Goal: Task Accomplishment & Management: Manage account settings

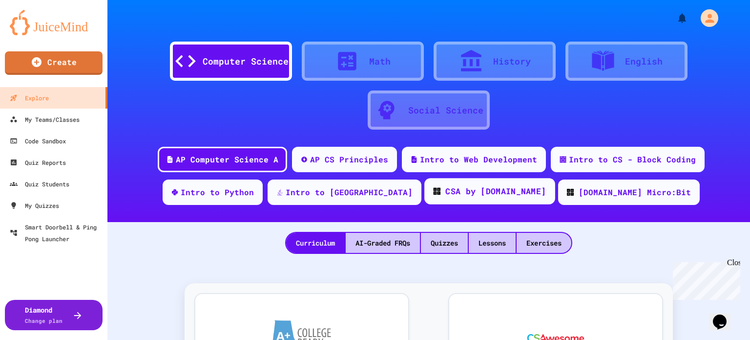
click at [455, 183] on div "CSA by [DOMAIN_NAME]" at bounding box center [490, 191] width 131 height 26
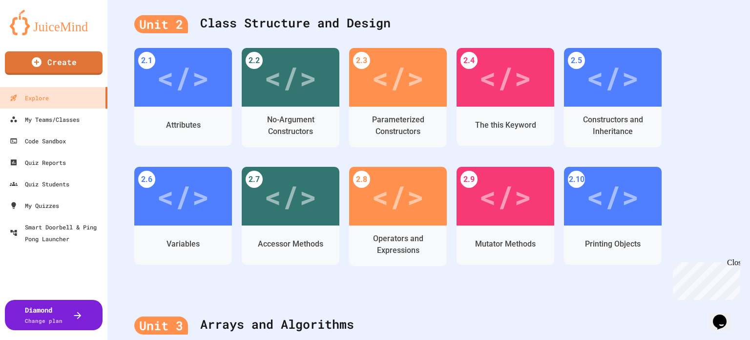
scroll to position [106, 0]
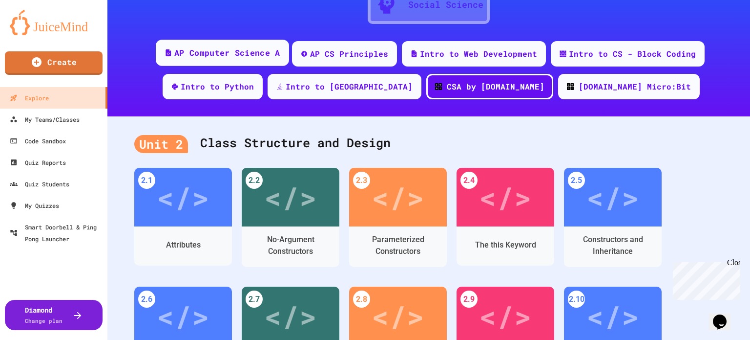
click at [192, 50] on div "AP Computer Science A" at bounding box center [227, 53] width 106 height 12
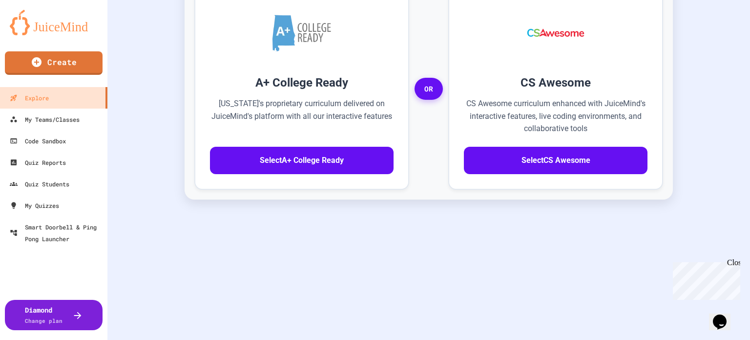
scroll to position [252, 0]
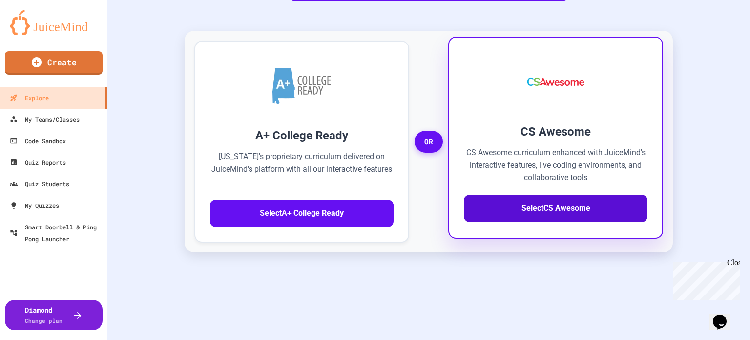
click at [501, 205] on button "Select CS Awesome" at bounding box center [556, 207] width 184 height 27
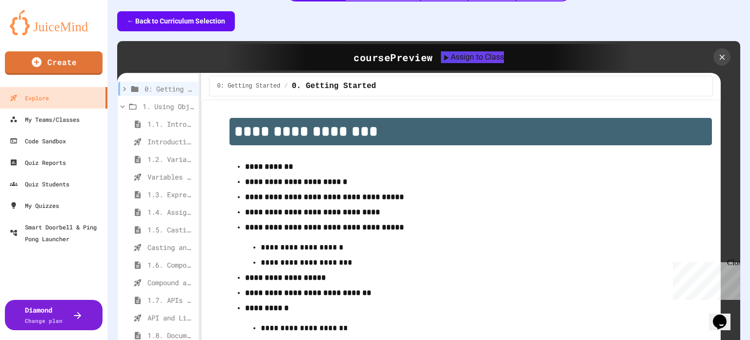
click at [150, 21] on button "← Back to Curriculum Selection" at bounding box center [176, 21] width 118 height 20
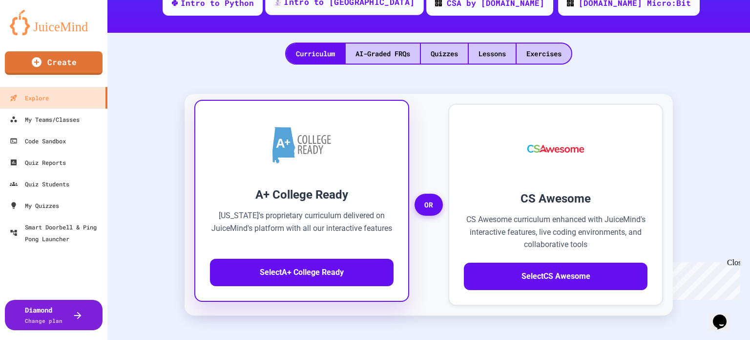
scroll to position [8, 0]
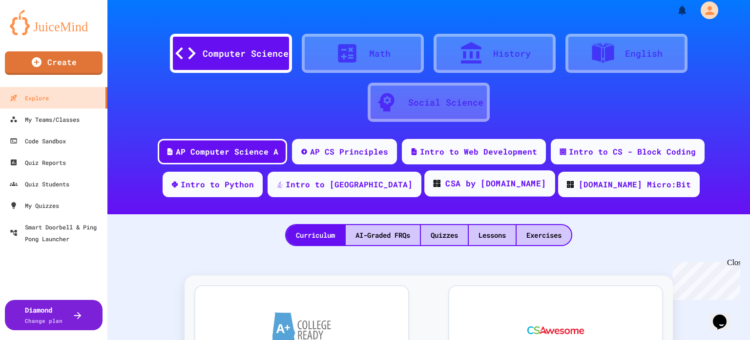
click at [453, 184] on div "CSA by [DOMAIN_NAME]" at bounding box center [496, 183] width 101 height 12
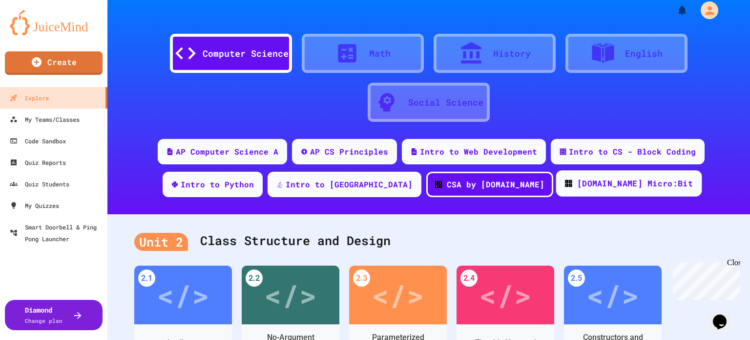
click at [577, 188] on div "[DOMAIN_NAME] Micro:Bit" at bounding box center [635, 183] width 116 height 12
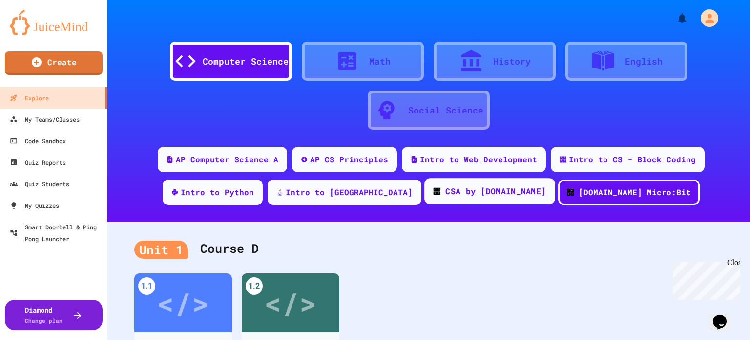
click at [463, 191] on div "CSA by [DOMAIN_NAME]" at bounding box center [496, 191] width 101 height 12
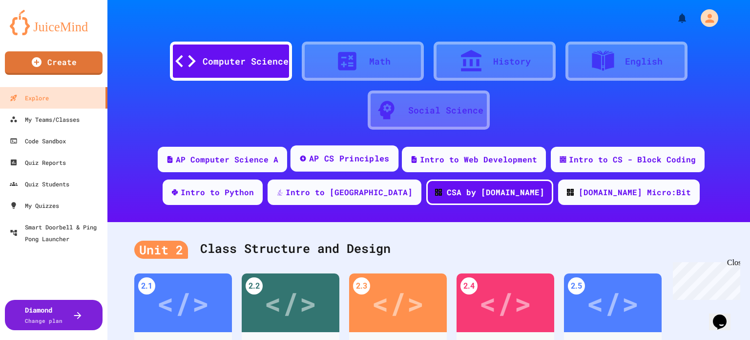
click at [361, 158] on div "AP CS Principles" at bounding box center [349, 158] width 81 height 12
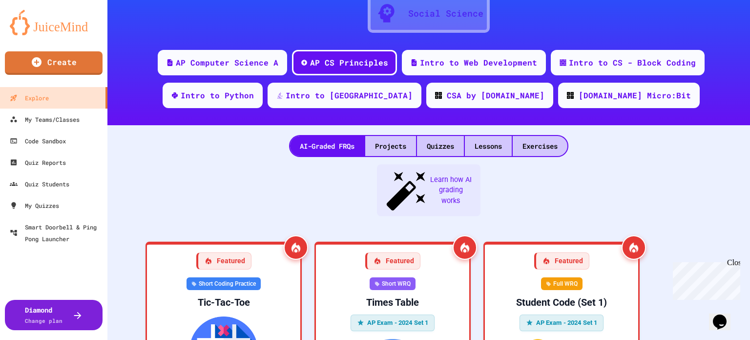
scroll to position [98, 0]
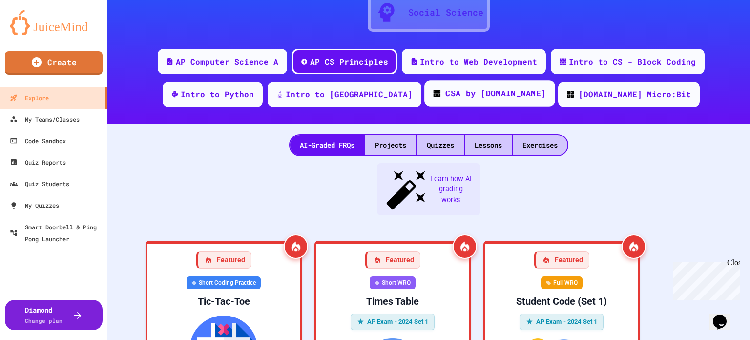
click at [455, 89] on div "CSA by [DOMAIN_NAME]" at bounding box center [496, 93] width 101 height 12
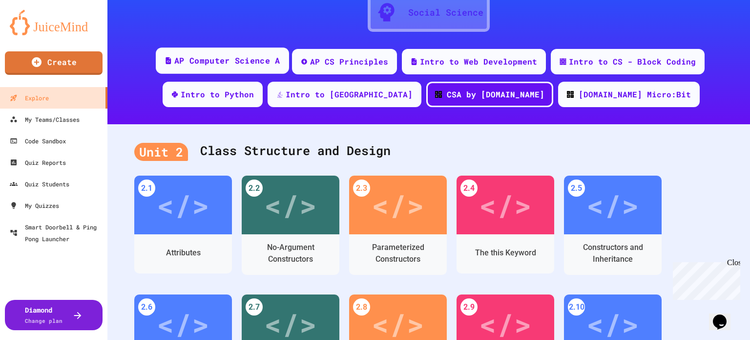
click at [209, 62] on div "AP Computer Science A" at bounding box center [227, 61] width 106 height 12
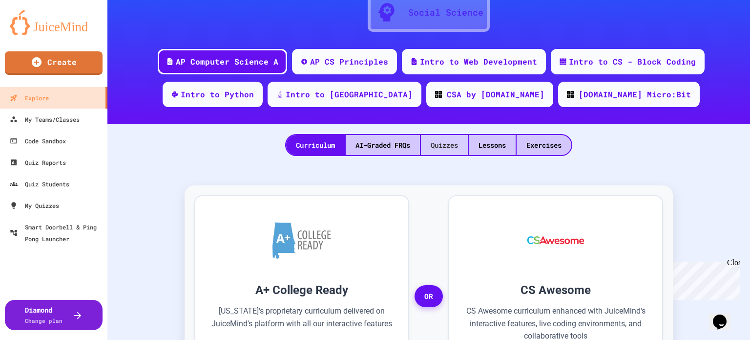
click at [447, 144] on div "Quizzes" at bounding box center [444, 145] width 47 height 20
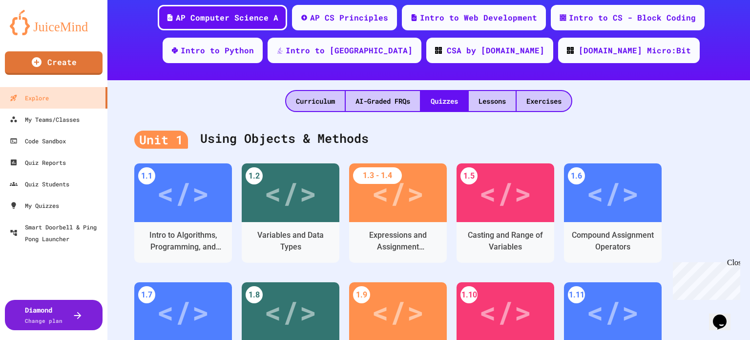
scroll to position [134, 0]
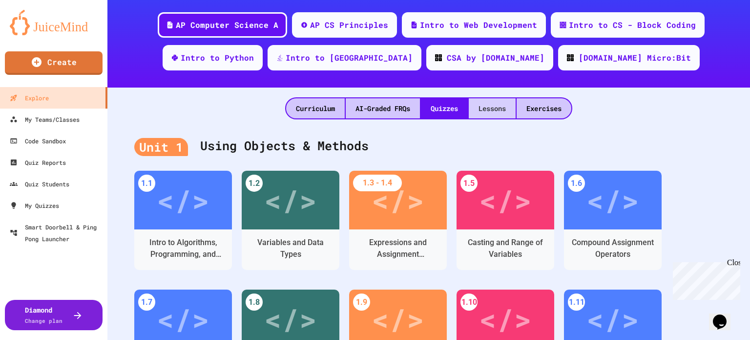
click at [481, 110] on div "Lessons" at bounding box center [492, 108] width 47 height 20
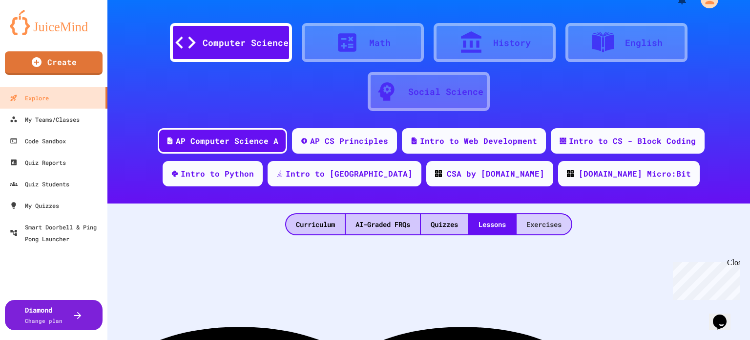
click at [527, 220] on div "Exercises" at bounding box center [544, 224] width 55 height 20
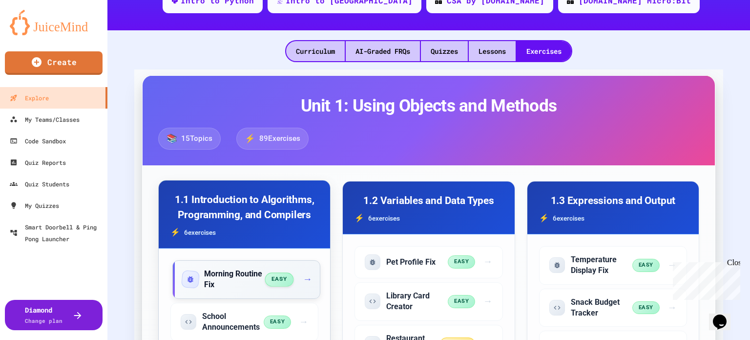
scroll to position [244, 0]
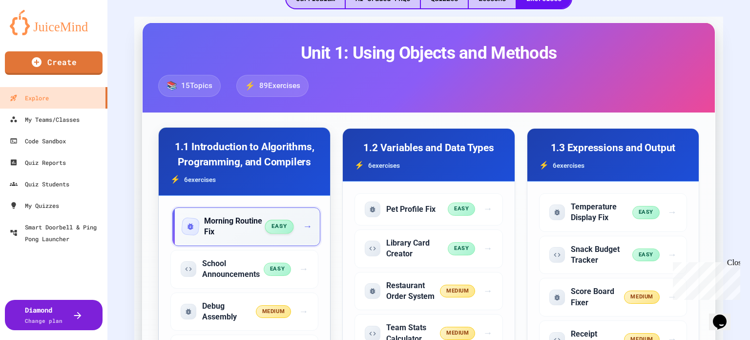
click at [240, 220] on h5 "Morning Routine Fix" at bounding box center [235, 226] width 62 height 22
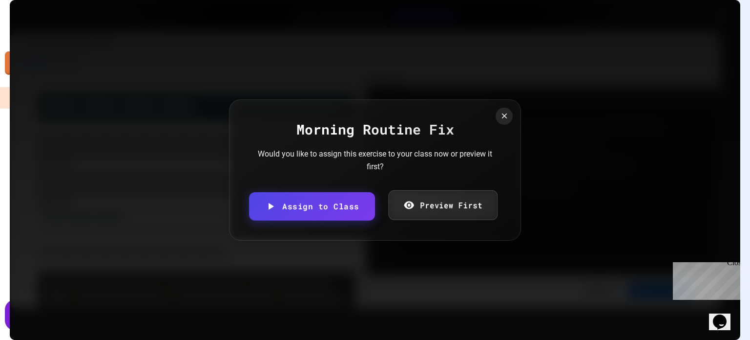
click at [414, 203] on link "Preview First" at bounding box center [442, 205] width 109 height 30
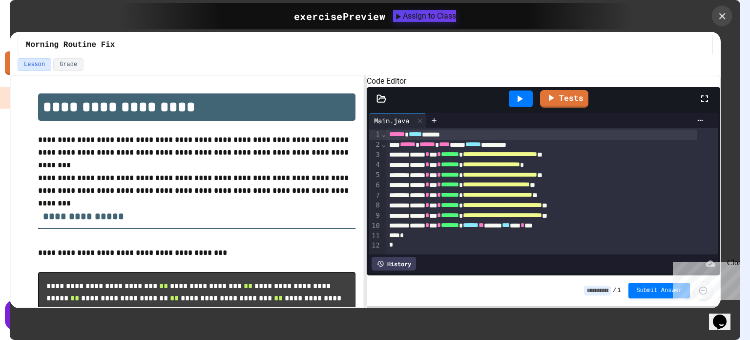
click at [721, 12] on icon at bounding box center [722, 16] width 11 height 11
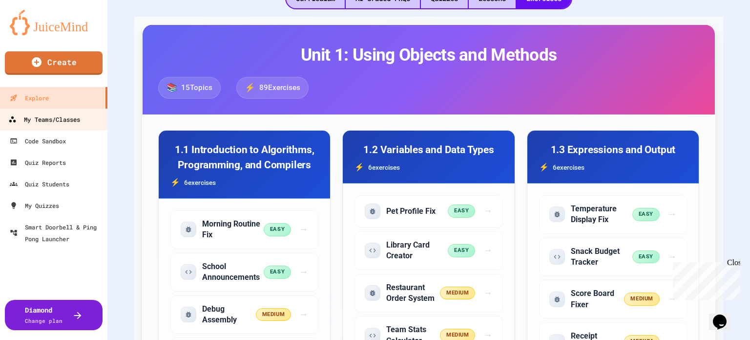
click at [50, 125] on div "My Teams/Classes" at bounding box center [44, 119] width 72 height 12
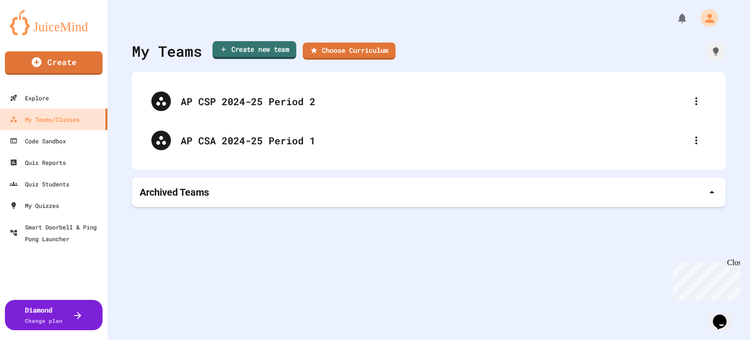
click at [270, 46] on link "Create new team" at bounding box center [255, 50] width 84 height 18
type input "**********"
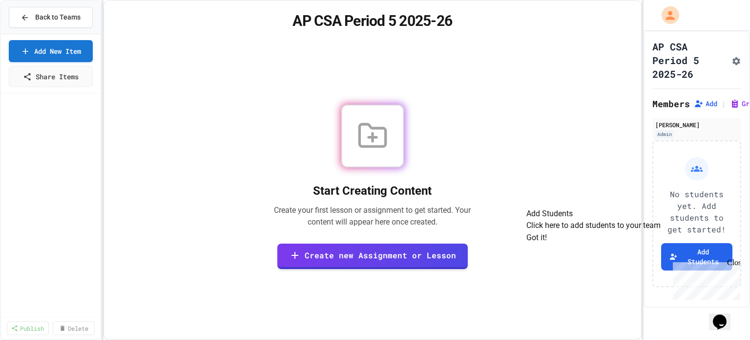
drag, startPoint x: 736, startPoint y: 262, endPoint x: 1404, endPoint y: 520, distance: 716.0
click at [736, 262] on div "Close" at bounding box center [733, 264] width 12 height 12
click at [687, 256] on button "Add Students" at bounding box center [698, 256] width 72 height 27
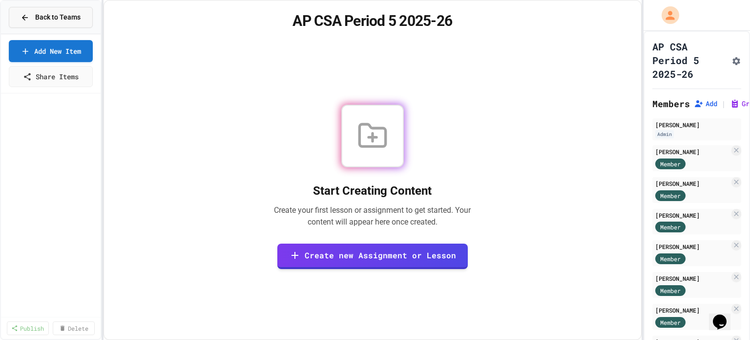
click at [25, 15] on icon at bounding box center [25, 17] width 9 height 9
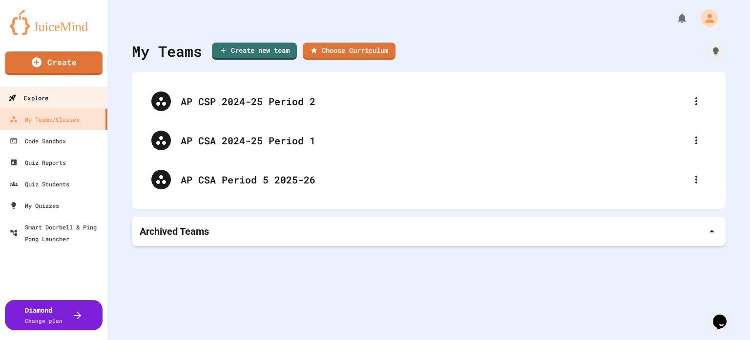
click at [35, 97] on div "Explore" at bounding box center [28, 98] width 40 height 12
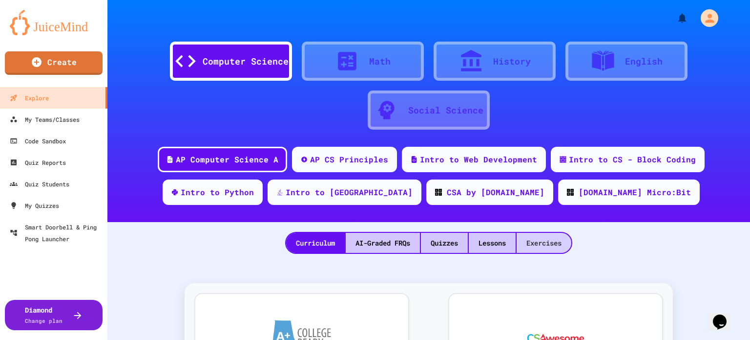
click at [532, 240] on div "Exercises" at bounding box center [544, 243] width 55 height 20
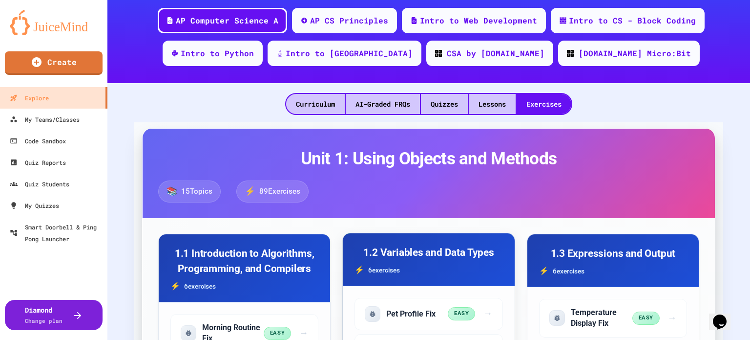
scroll to position [195, 0]
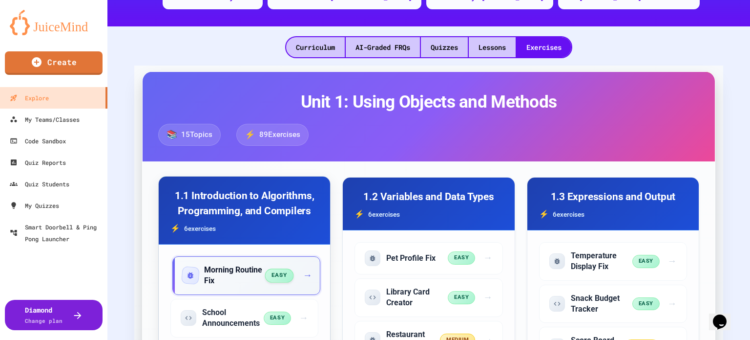
click at [233, 268] on h5 "Morning Routine Fix" at bounding box center [235, 275] width 62 height 22
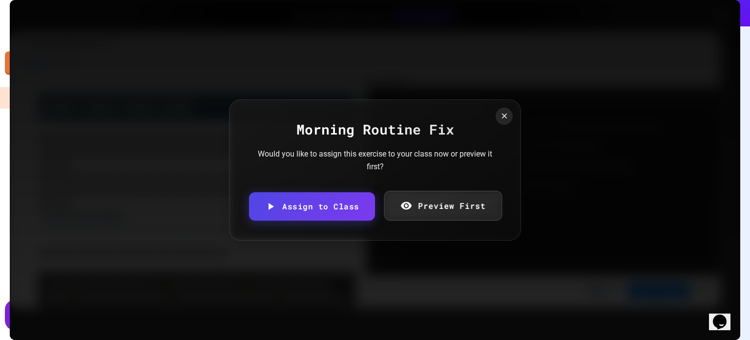
click at [424, 208] on link "Preview First" at bounding box center [443, 206] width 118 height 30
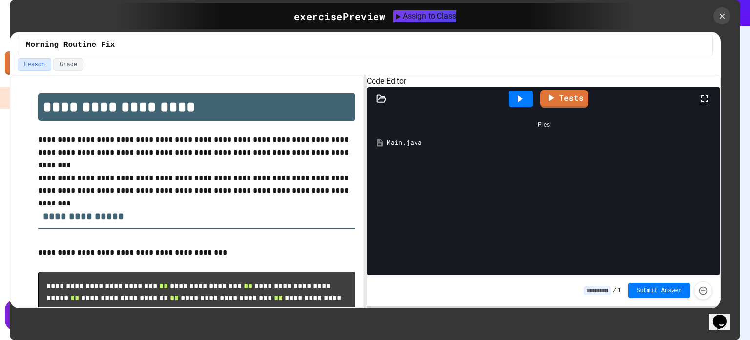
scroll to position [98, 0]
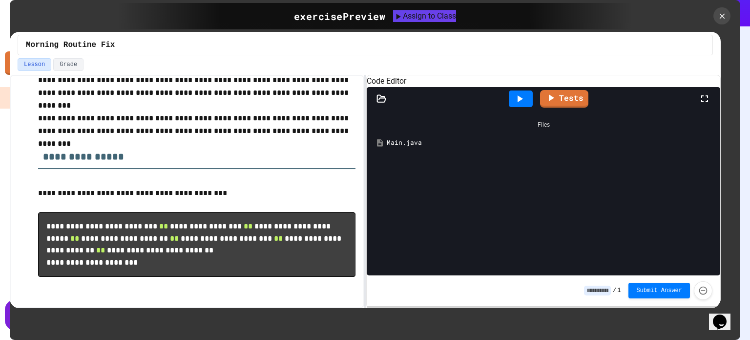
click at [520, 102] on icon at bounding box center [520, 98] width 5 height 7
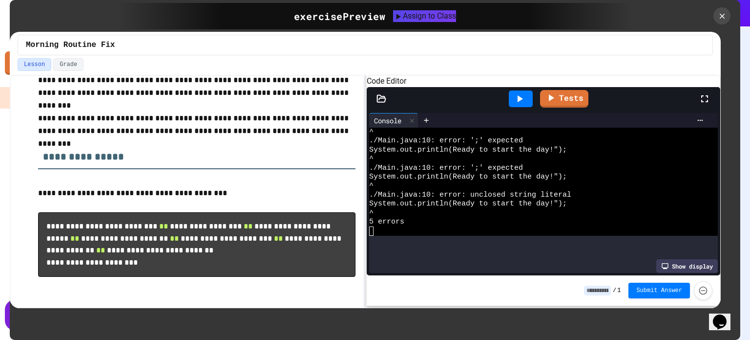
scroll to position [0, 0]
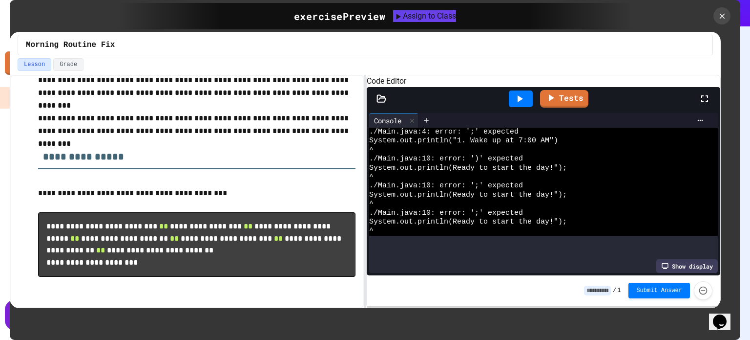
click at [383, 102] on icon at bounding box center [382, 98] width 8 height 7
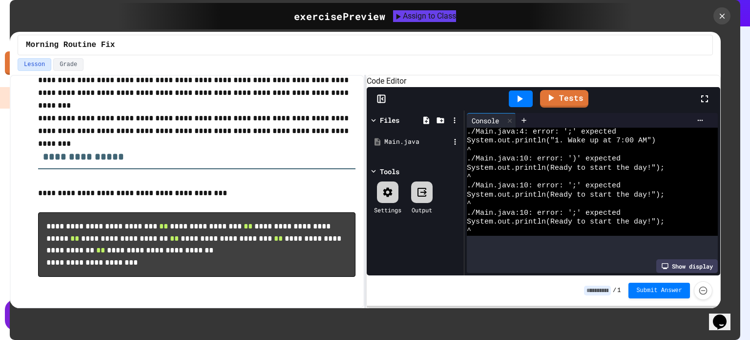
click at [402, 147] on div "Main.java" at bounding box center [417, 142] width 65 height 10
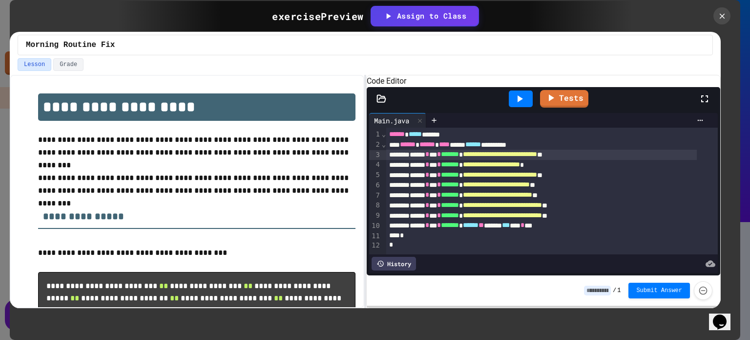
click at [422, 160] on div "**********" at bounding box center [541, 155] width 310 height 10
click at [519, 102] on icon at bounding box center [520, 98] width 5 height 7
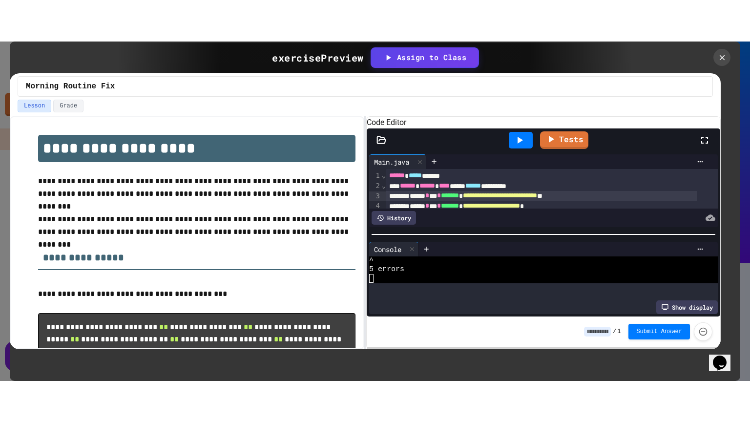
scroll to position [49, 0]
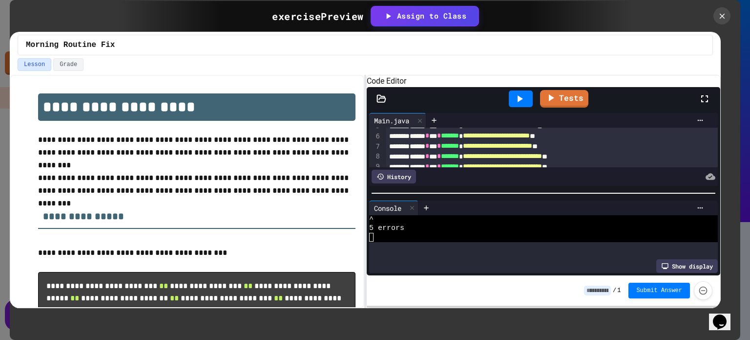
click at [705, 105] on icon at bounding box center [705, 99] width 12 height 12
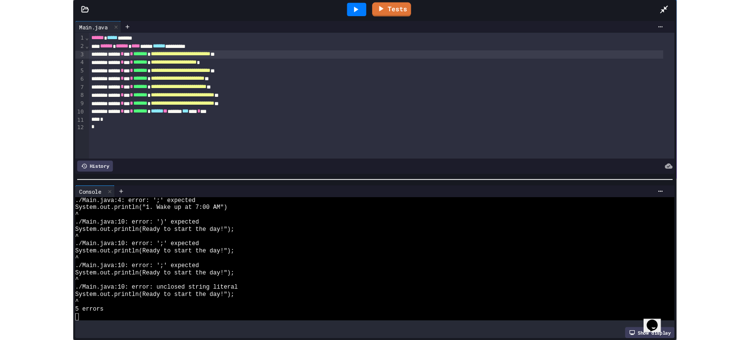
scroll to position [0, 0]
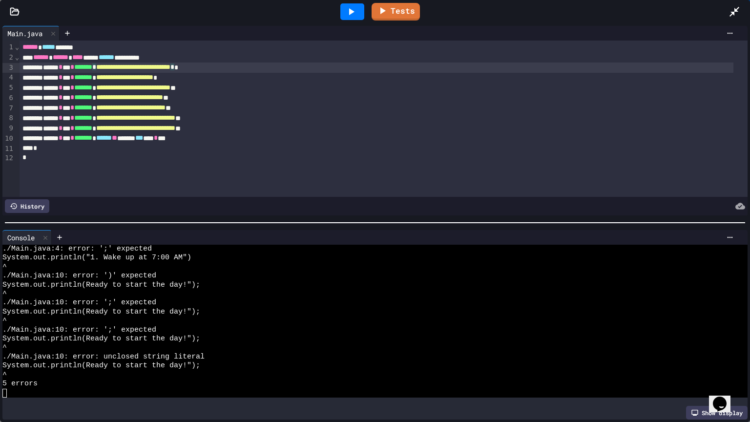
click at [121, 68] on div "**********" at bounding box center [377, 68] width 714 height 10
click at [214, 79] on div "**********" at bounding box center [377, 78] width 714 height 10
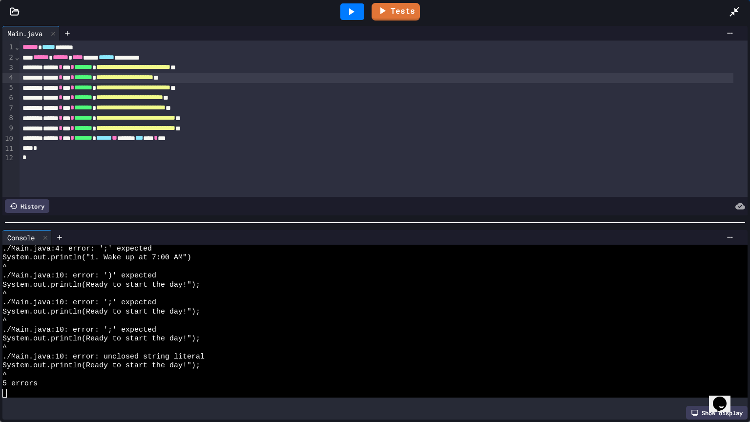
click at [342, 8] on div at bounding box center [353, 11] width 24 height 17
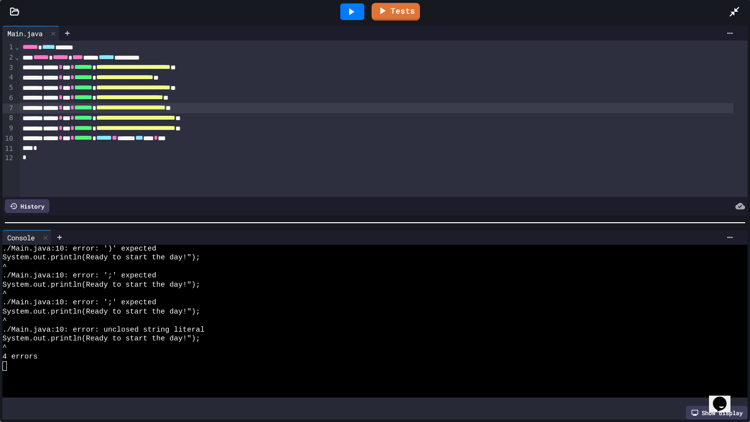
click at [54, 107] on div "**********" at bounding box center [377, 108] width 714 height 10
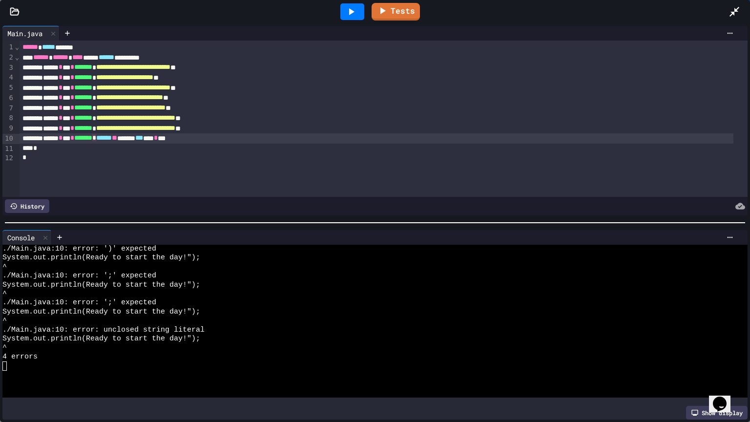
click at [122, 138] on div "****** * *** * ******* * ***** ** ***** *** *** * ***" at bounding box center [377, 138] width 714 height 10
click at [352, 8] on icon at bounding box center [351, 12] width 12 height 12
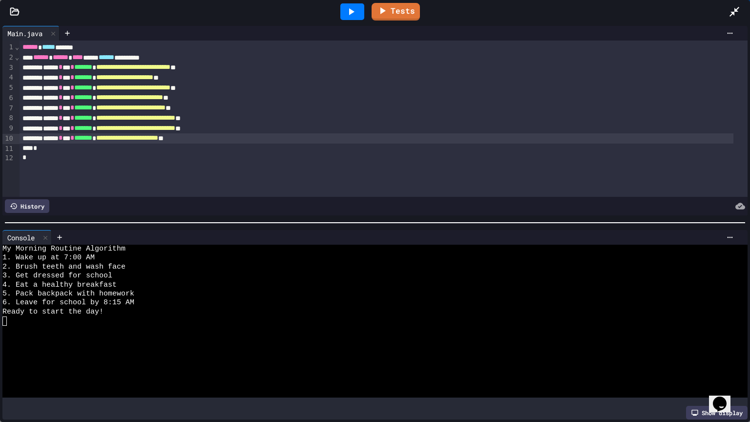
click at [734, 6] on icon at bounding box center [735, 12] width 12 height 12
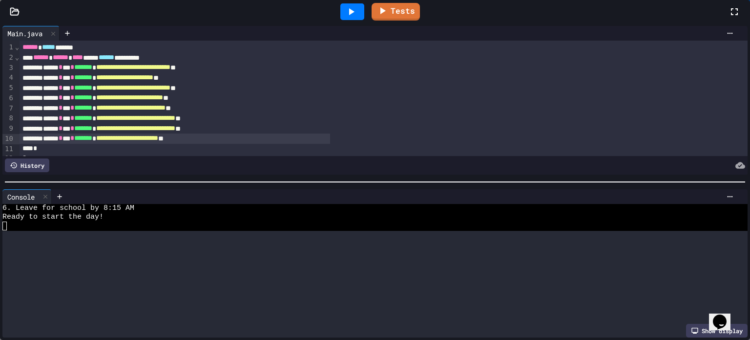
scroll to position [54, 0]
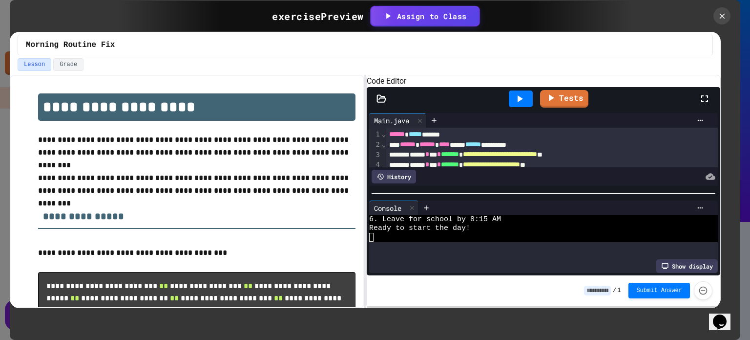
click at [403, 13] on div "Assign to Class" at bounding box center [425, 15] width 84 height 11
click at [328, 191] on body "We are updating our servers at 7PM EST [DATE]. [PERSON_NAME] should continue to…" at bounding box center [375, 170] width 750 height 340
type input "**********"
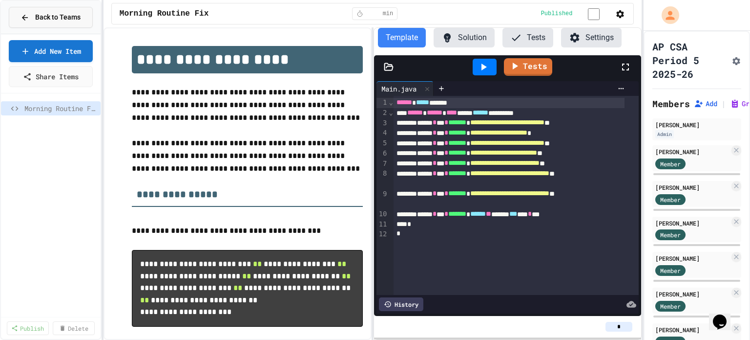
click at [35, 15] on div "Back to Teams" at bounding box center [51, 17] width 60 height 10
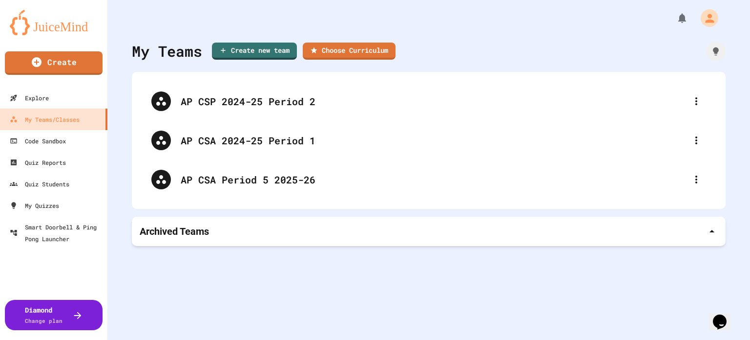
click at [694, 99] on icon at bounding box center [697, 101] width 12 height 12
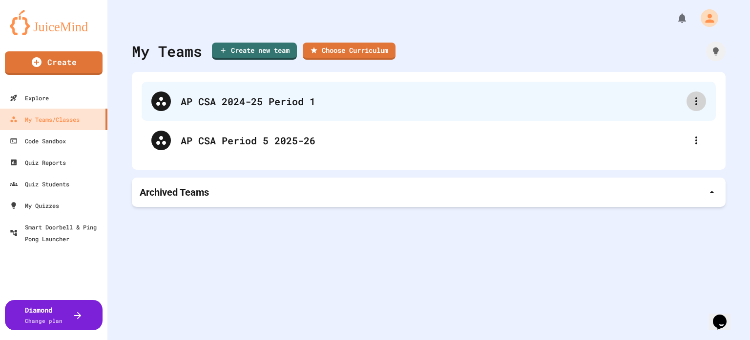
click at [691, 97] on icon at bounding box center [697, 101] width 12 height 12
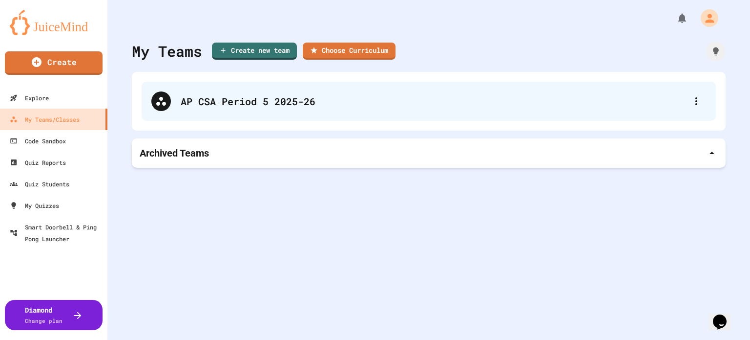
click at [207, 99] on div "AP CSA Period 5 2025-26" at bounding box center [434, 101] width 506 height 15
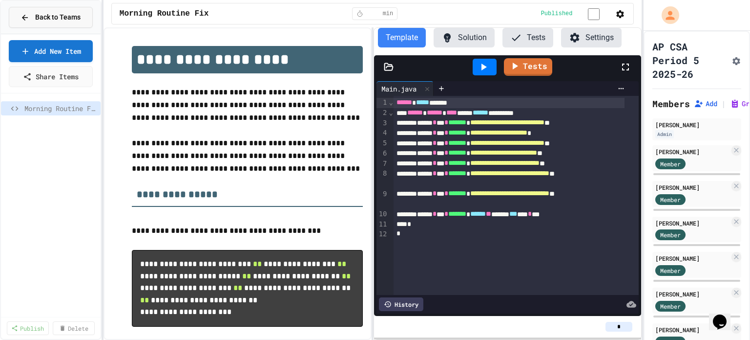
click at [51, 17] on span "Back to Teams" at bounding box center [57, 17] width 45 height 10
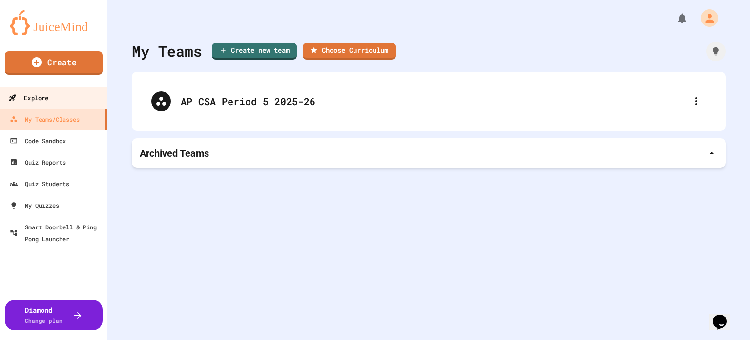
click at [29, 98] on div "Explore" at bounding box center [28, 98] width 40 height 12
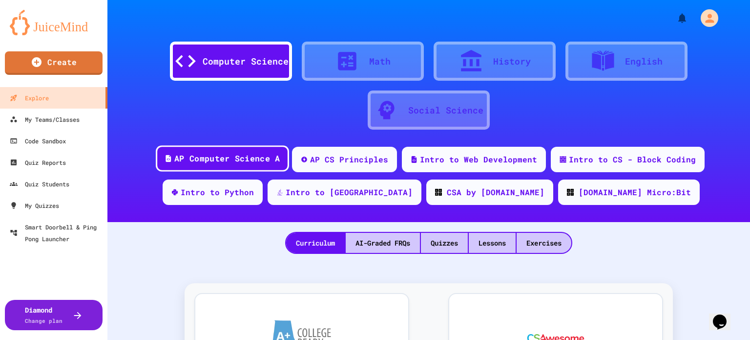
click at [210, 158] on div "AP Computer Science A" at bounding box center [227, 158] width 106 height 12
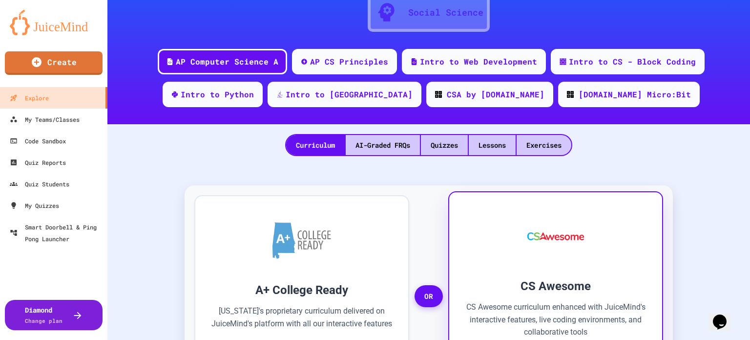
click at [502, 254] on div at bounding box center [556, 236] width 184 height 59
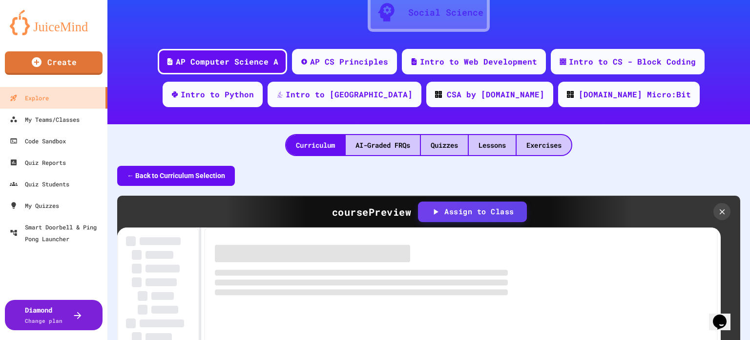
scroll to position [244, 0]
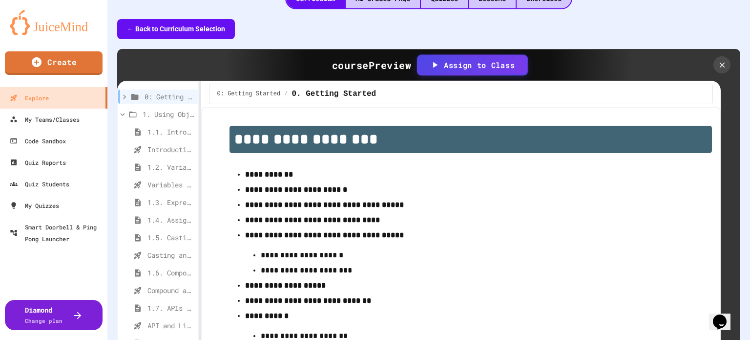
click at [453, 63] on div "Assign to Class" at bounding box center [472, 64] width 85 height 11
type input "**********"
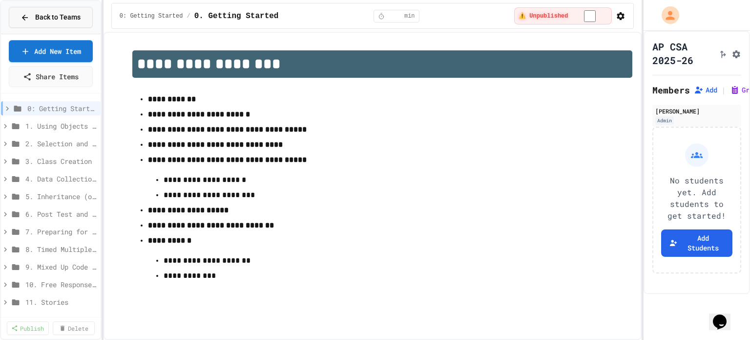
click at [37, 10] on button "Back to Teams" at bounding box center [51, 17] width 84 height 21
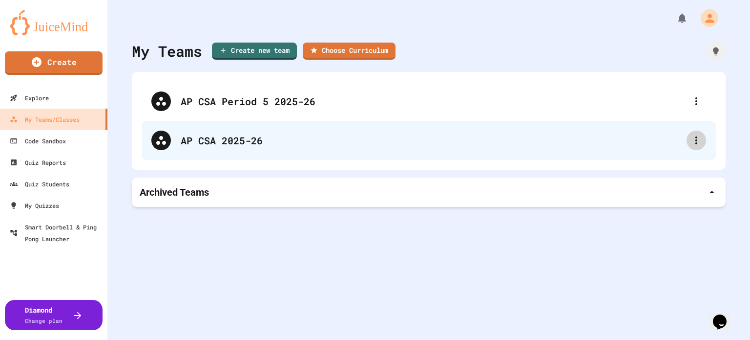
click at [691, 142] on icon at bounding box center [697, 140] width 12 height 12
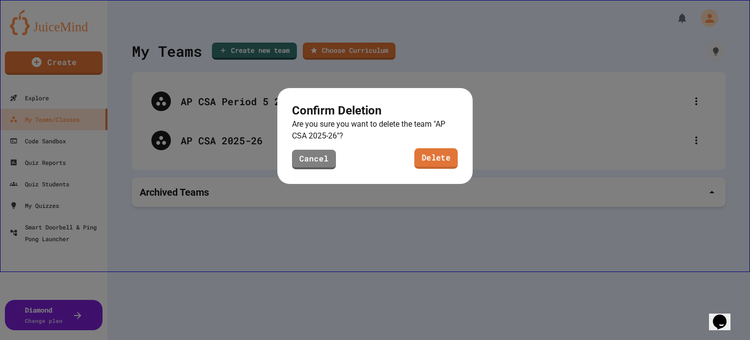
click at [421, 156] on link "Delete" at bounding box center [436, 158] width 43 height 21
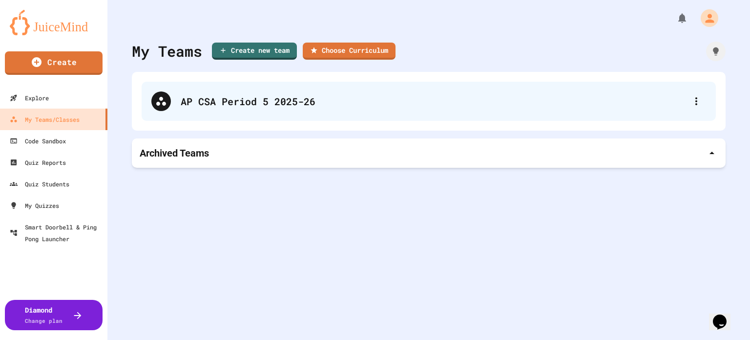
click at [243, 99] on div "AP CSA Period 5 2025-26" at bounding box center [434, 101] width 506 height 15
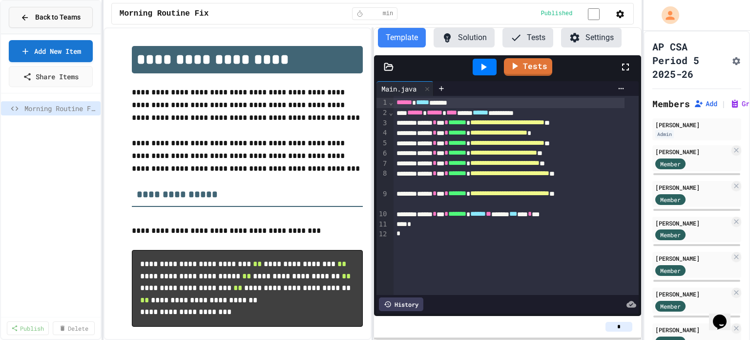
click at [28, 17] on icon at bounding box center [25, 18] width 6 height 6
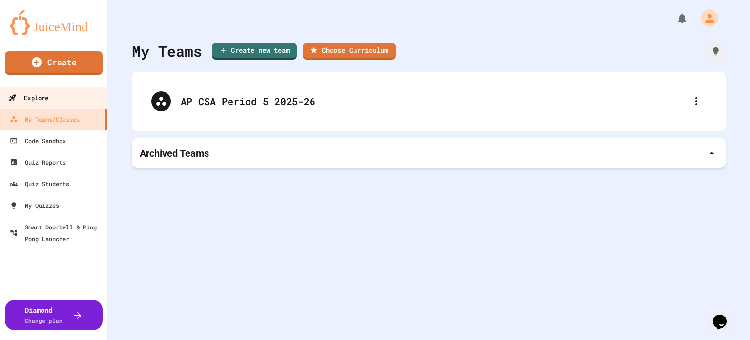
click at [27, 96] on div "Explore" at bounding box center [28, 98] width 40 height 12
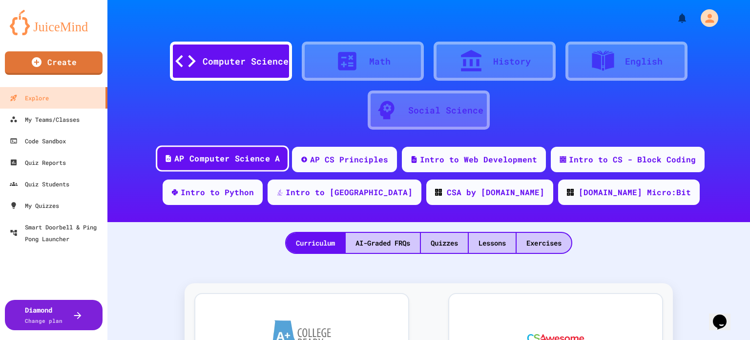
click at [211, 156] on div "AP Computer Science A" at bounding box center [227, 158] width 106 height 12
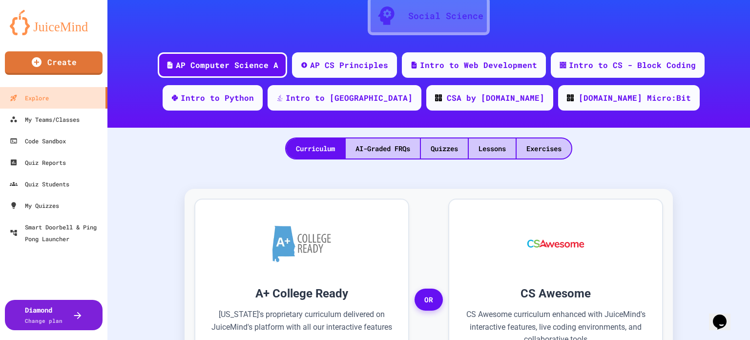
scroll to position [98, 0]
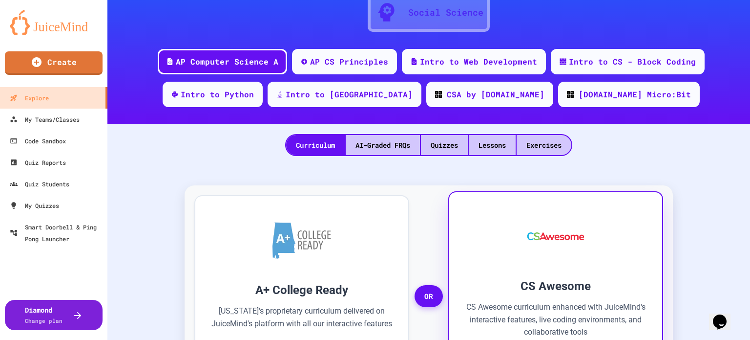
click at [518, 271] on div "CS Awesome CS Awesome curriculum enhanced with JuiceMind's interactive features…" at bounding box center [556, 292] width 215 height 202
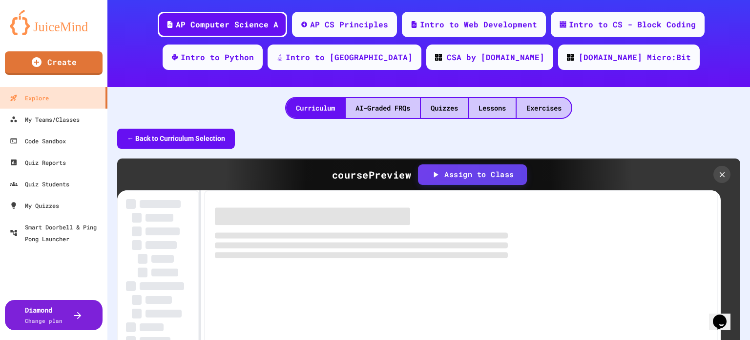
scroll to position [195, 0]
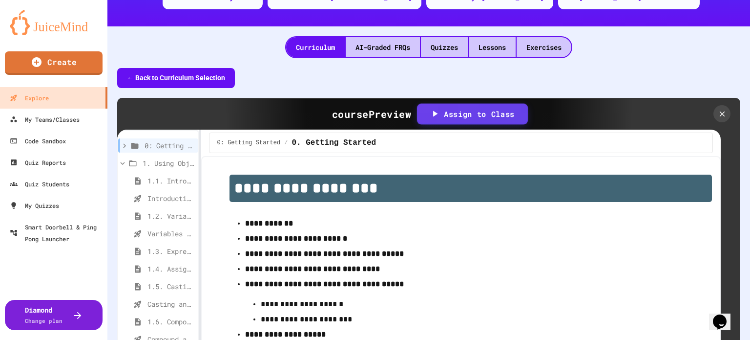
click at [457, 108] on div "Assign to Class" at bounding box center [472, 113] width 85 height 11
click at [56, 120] on div "My Teams/Classes" at bounding box center [44, 119] width 72 height 12
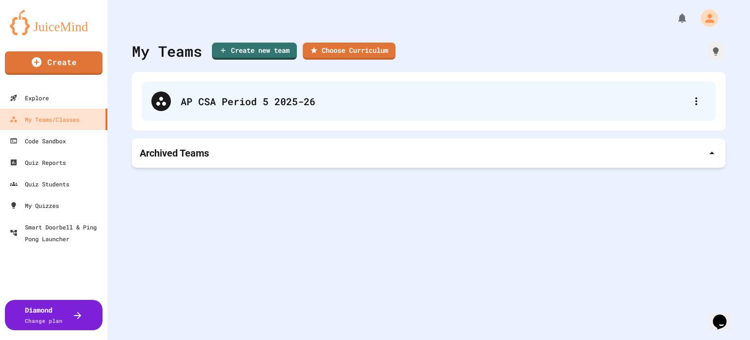
click at [313, 98] on div "AP CSA Period 5 2025-26" at bounding box center [434, 101] width 506 height 15
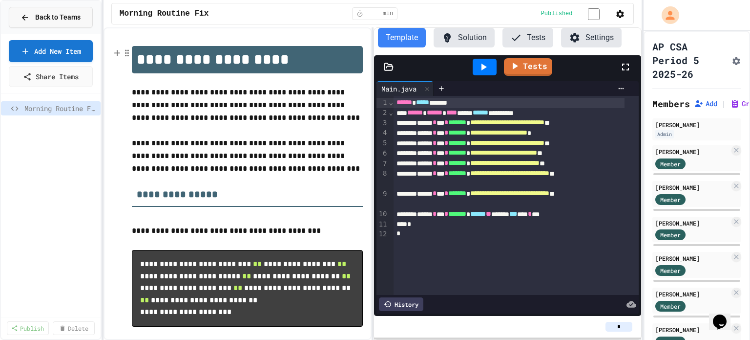
click at [24, 15] on icon at bounding box center [25, 17] width 9 height 9
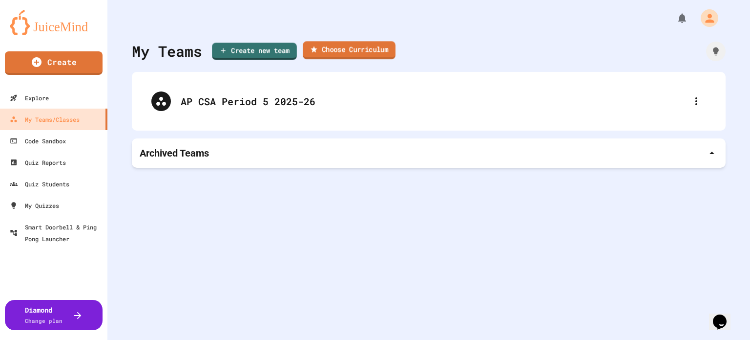
click at [346, 47] on link "Choose Curriculum" at bounding box center [349, 50] width 93 height 18
type input "**********"
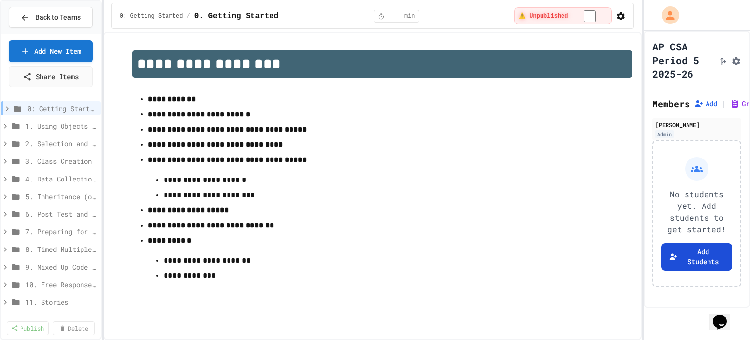
click at [685, 270] on button "Add Students" at bounding box center [698, 256] width 72 height 27
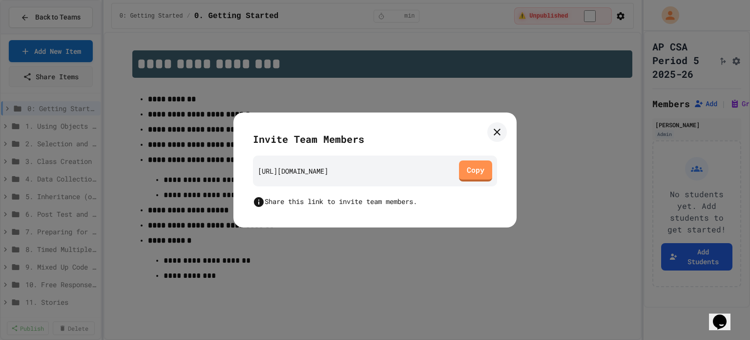
click at [494, 136] on icon at bounding box center [498, 132] width 12 height 12
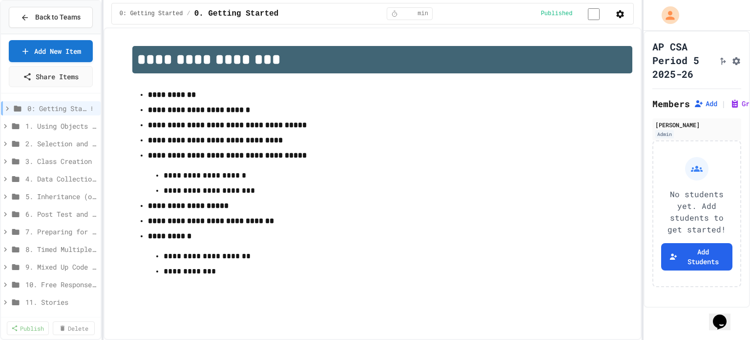
click at [8, 106] on icon at bounding box center [7, 108] width 9 height 9
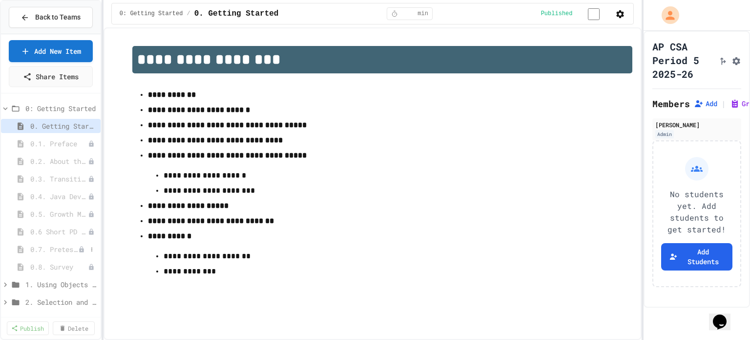
click at [57, 246] on span "0.7. Pretest for the AP CSA Exam" at bounding box center [54, 249] width 48 height 10
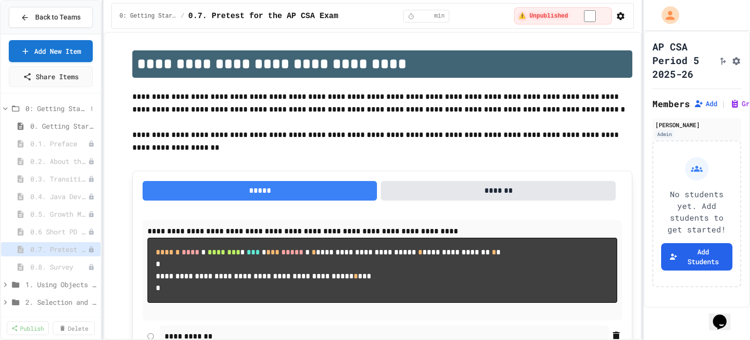
click at [52, 106] on span "0: Getting Started" at bounding box center [56, 108] width 62 height 10
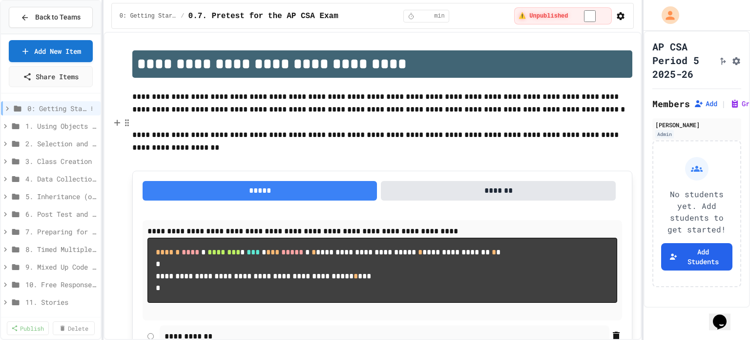
click at [7, 106] on icon at bounding box center [7, 108] width 3 height 4
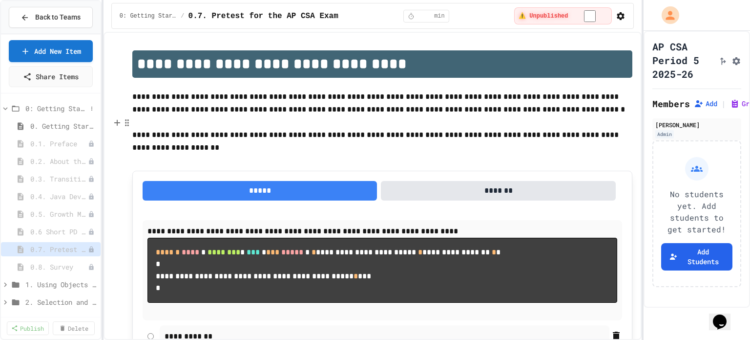
click at [35, 107] on span "0: Getting Started" at bounding box center [56, 108] width 62 height 10
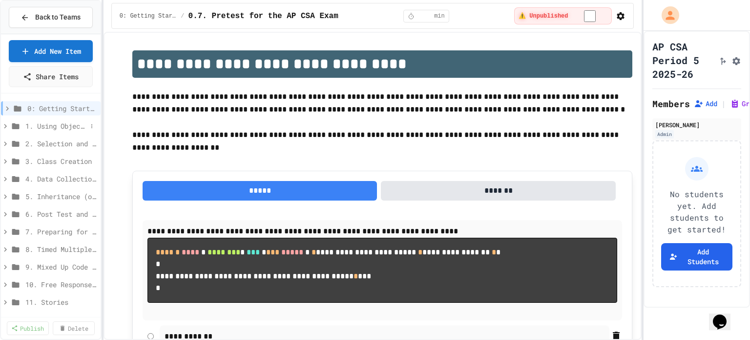
click at [41, 124] on span "1. Using Objects and Methods" at bounding box center [56, 126] width 62 height 10
click at [5, 109] on icon at bounding box center [7, 108] width 9 height 9
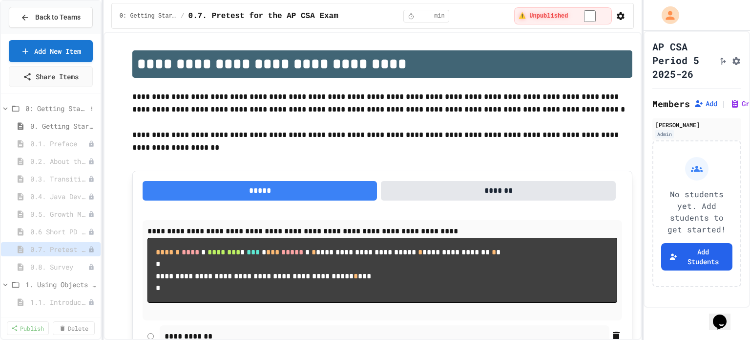
click at [6, 107] on icon at bounding box center [5, 108] width 9 height 9
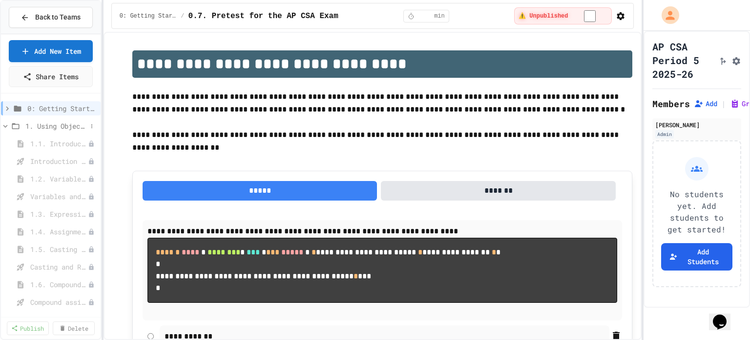
click at [4, 125] on icon at bounding box center [5, 126] width 4 height 3
click at [64, 108] on span "0: Getting Started" at bounding box center [57, 108] width 60 height 10
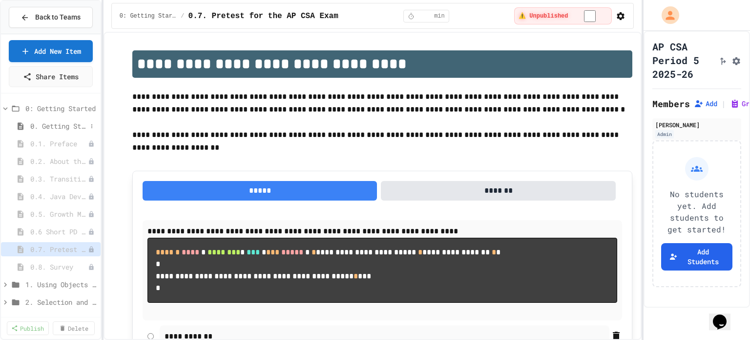
click at [66, 123] on span "0. Getting Started" at bounding box center [58, 126] width 57 height 10
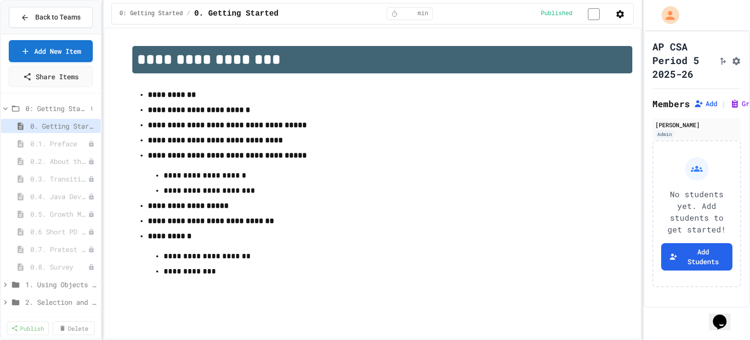
click at [66, 106] on span "0: Getting Started" at bounding box center [56, 108] width 62 height 10
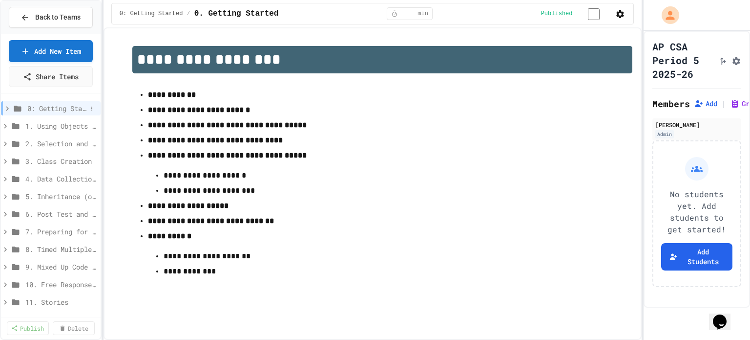
click at [6, 106] on icon at bounding box center [7, 108] width 9 height 9
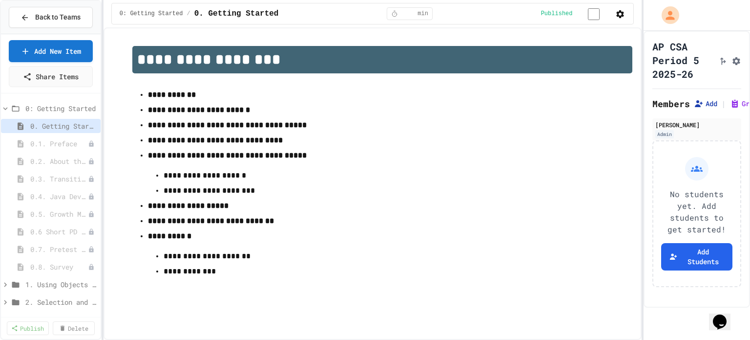
click at [705, 108] on button "Add" at bounding box center [705, 104] width 23 height 10
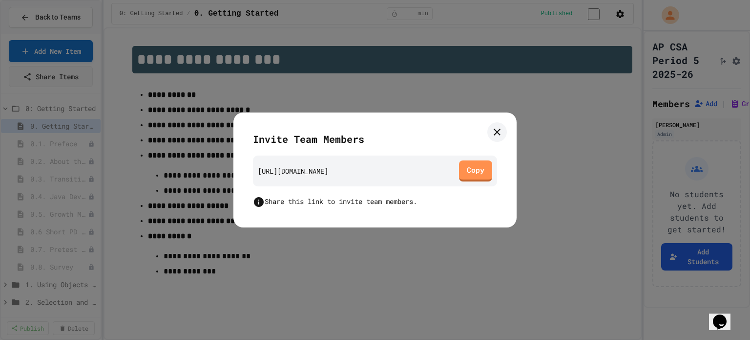
click at [496, 130] on icon at bounding box center [497, 131] width 7 height 7
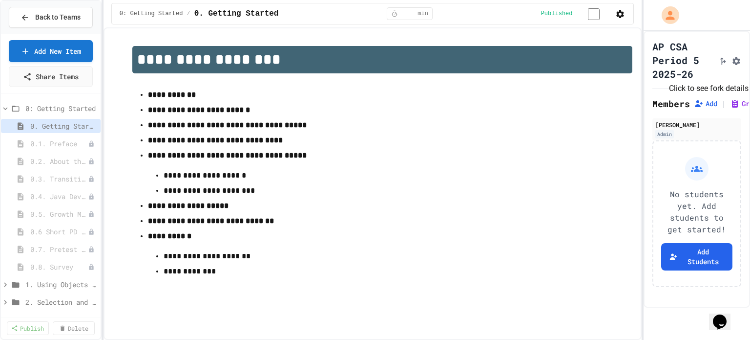
click at [718, 66] on icon "Click to see fork details" at bounding box center [723, 61] width 10 height 10
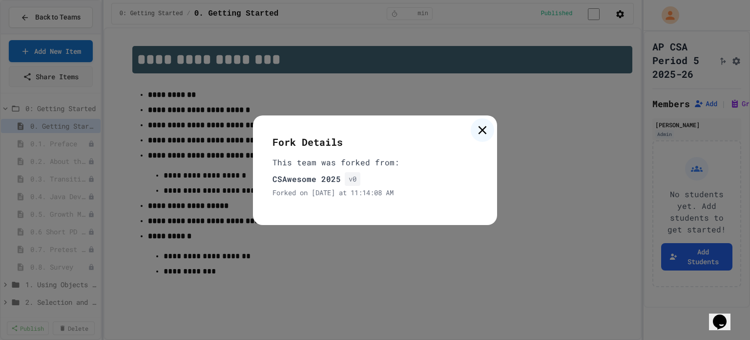
click at [482, 129] on icon at bounding box center [483, 130] width 8 height 8
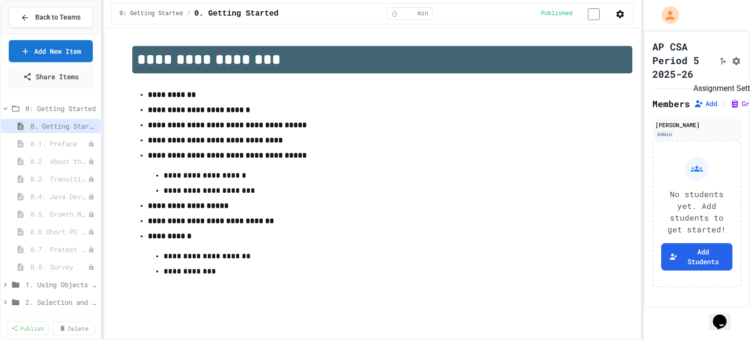
click at [733, 65] on icon "Assignment Settings" at bounding box center [737, 61] width 8 height 8
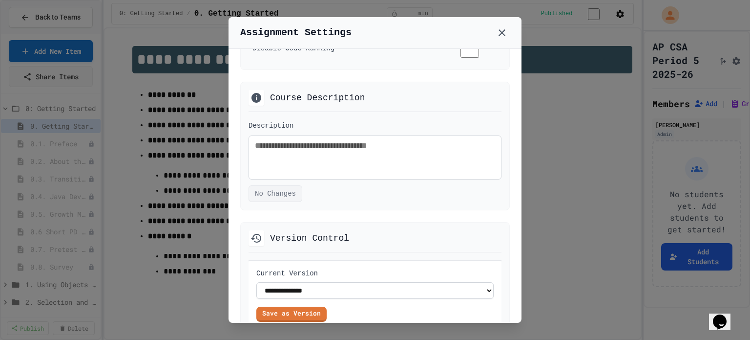
scroll to position [669, 0]
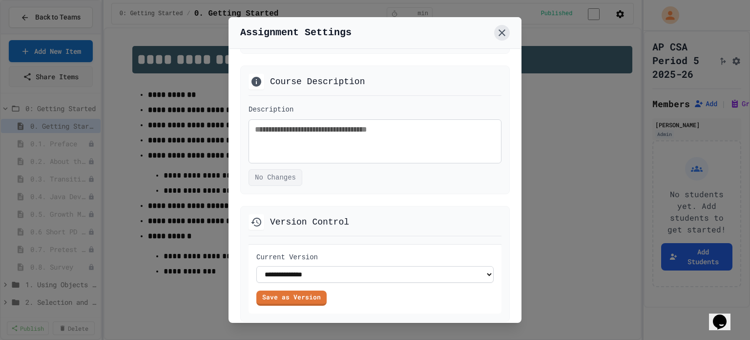
click at [502, 31] on icon at bounding box center [502, 32] width 7 height 7
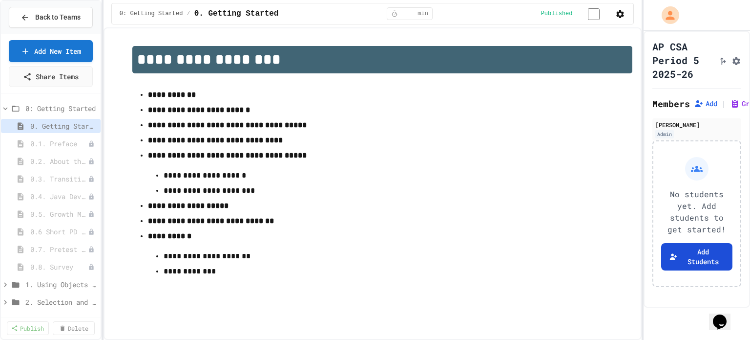
click at [680, 270] on button "Add Students" at bounding box center [698, 256] width 72 height 27
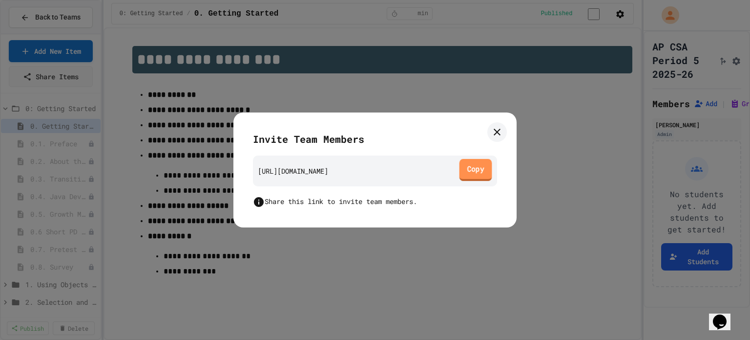
click at [475, 168] on link "Copy" at bounding box center [476, 170] width 33 height 22
click at [492, 134] on icon at bounding box center [498, 132] width 12 height 12
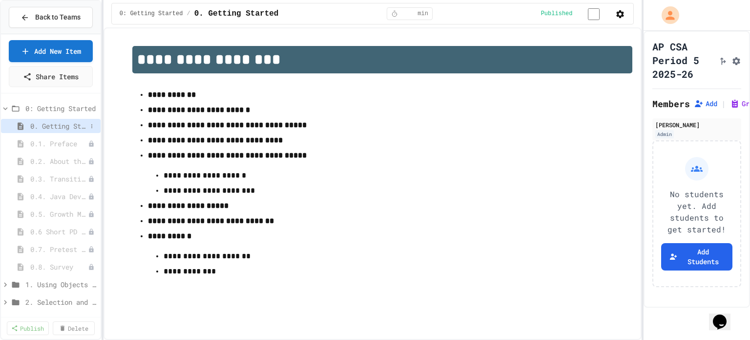
click at [70, 124] on span "0. Getting Started" at bounding box center [58, 126] width 57 height 10
click at [64, 138] on span "0.1. Preface" at bounding box center [54, 143] width 48 height 10
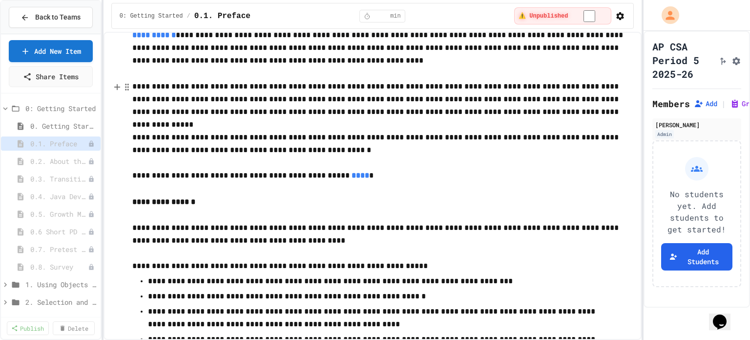
scroll to position [244, 0]
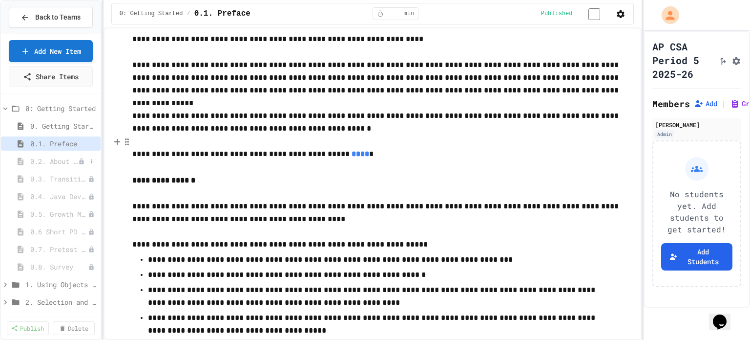
click at [63, 158] on span "0.2. About the AP CSA Exam" at bounding box center [54, 161] width 48 height 10
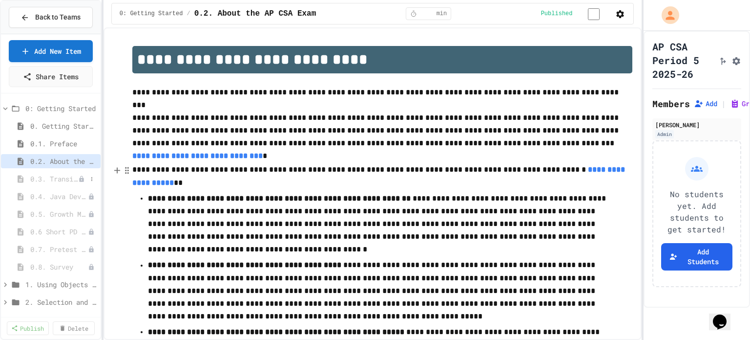
click at [47, 179] on span "0.3. Transitioning from AP CSP to AP CSA" at bounding box center [54, 178] width 48 height 10
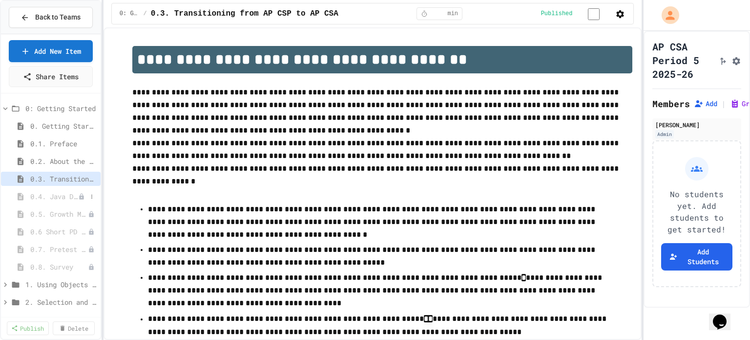
click at [56, 195] on span "0.4. Java Development Environments" at bounding box center [54, 196] width 48 height 10
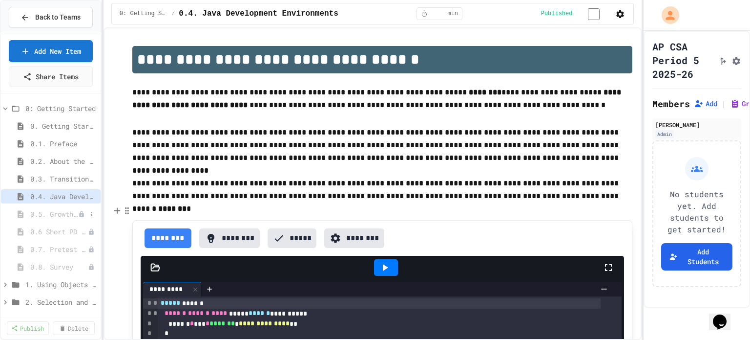
click at [57, 211] on span "0.5. Growth Mindset and Pair Programming" at bounding box center [54, 214] width 48 height 10
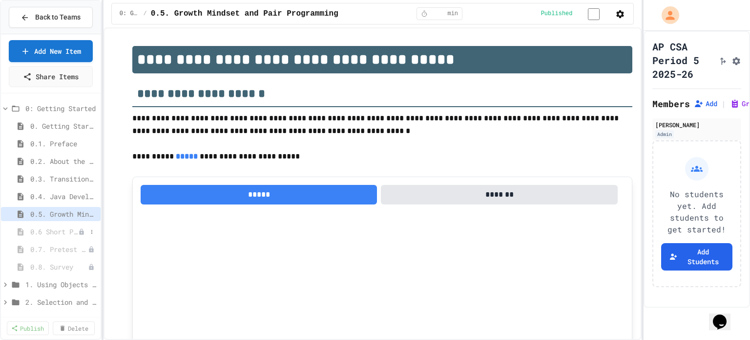
click at [46, 229] on span "0.6 Short PD Pretest" at bounding box center [54, 231] width 48 height 10
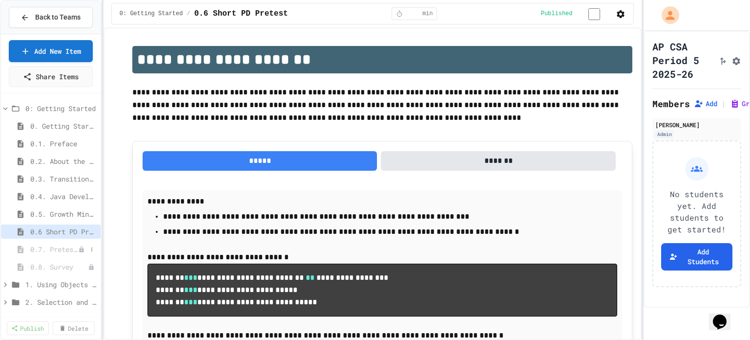
click at [56, 249] on span "0.7. Pretest for the AP CSA Exam" at bounding box center [54, 249] width 48 height 10
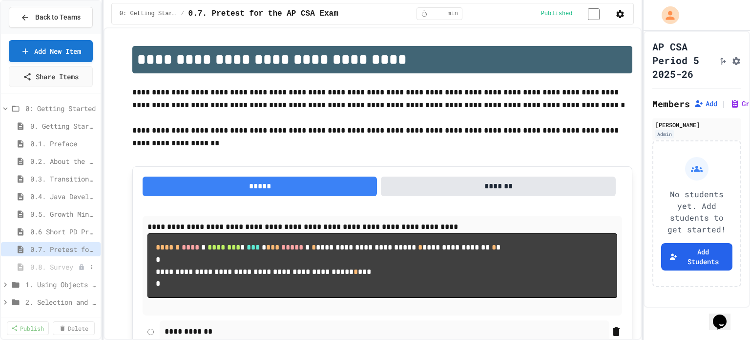
click at [52, 264] on span "0.8. Survey" at bounding box center [54, 266] width 48 height 10
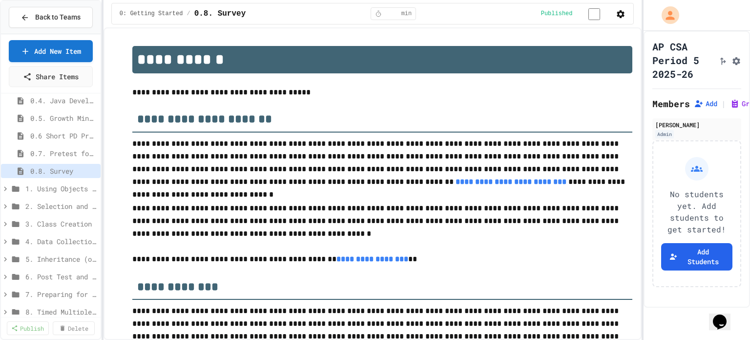
scroll to position [98, 0]
click at [5, 185] on icon at bounding box center [5, 186] width 9 height 9
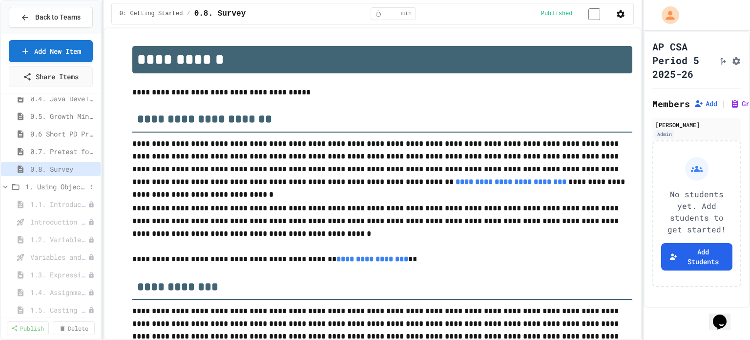
click at [47, 184] on span "1. Using Objects and Methods" at bounding box center [56, 186] width 62 height 10
click at [48, 184] on span "1. Using Objects and Methods" at bounding box center [56, 186] width 62 height 10
click at [42, 17] on span "Back to Teams" at bounding box center [57, 17] width 45 height 10
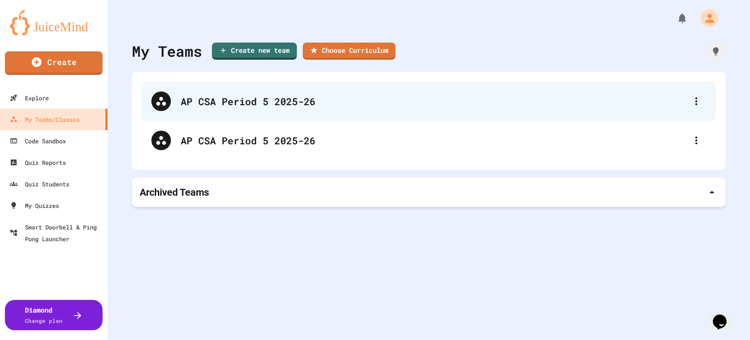
click at [260, 99] on div "AP CSA Period 5 2025-26" at bounding box center [434, 101] width 506 height 15
click at [696, 100] on icon at bounding box center [697, 101] width 2 height 8
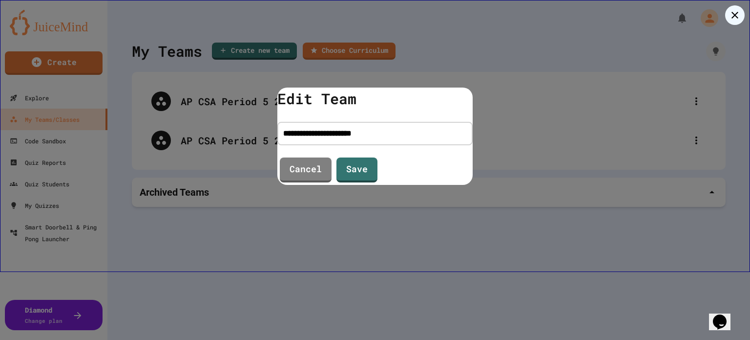
click at [398, 132] on input "**********" at bounding box center [375, 133] width 195 height 23
type input "**********"
click at [352, 163] on link "Save" at bounding box center [357, 168] width 40 height 26
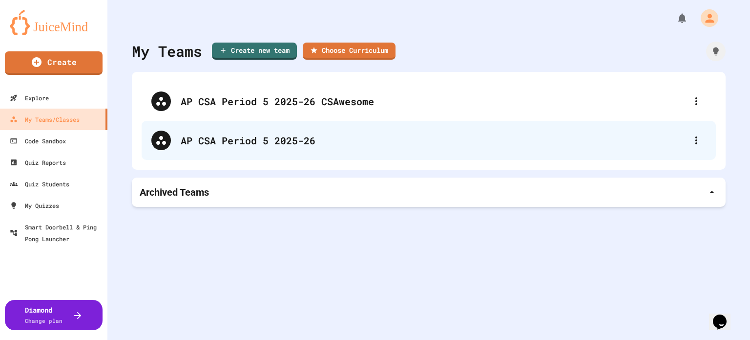
click at [286, 136] on div "AP CSA Period 5 2025-26" at bounding box center [434, 140] width 506 height 15
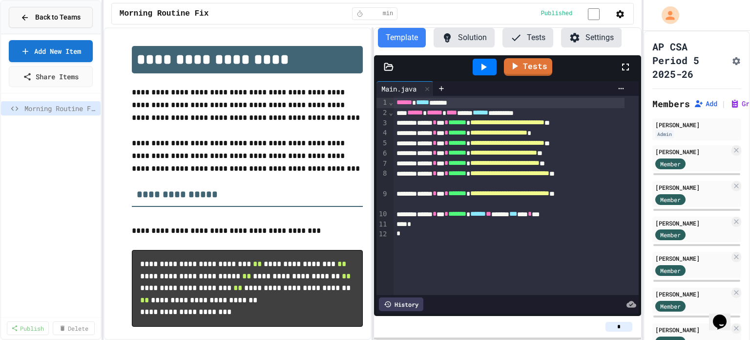
click at [48, 15] on span "Back to Teams" at bounding box center [57, 17] width 45 height 10
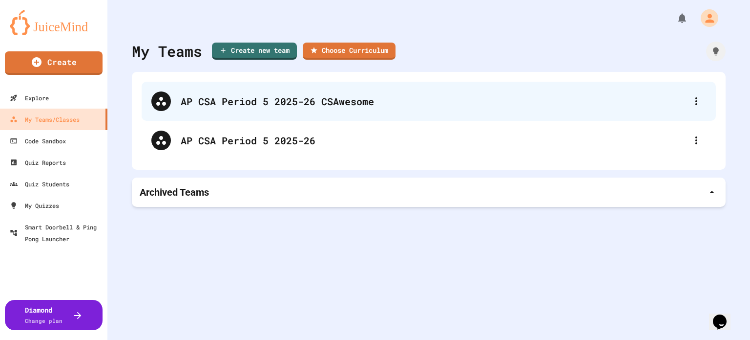
click at [264, 103] on div "AP CSA Period 5 2025-26 CSAwesome" at bounding box center [434, 101] width 506 height 15
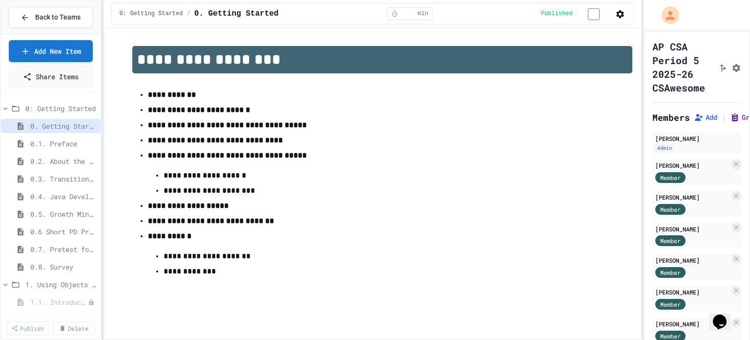
click at [733, 117] on icon at bounding box center [735, 117] width 10 height 10
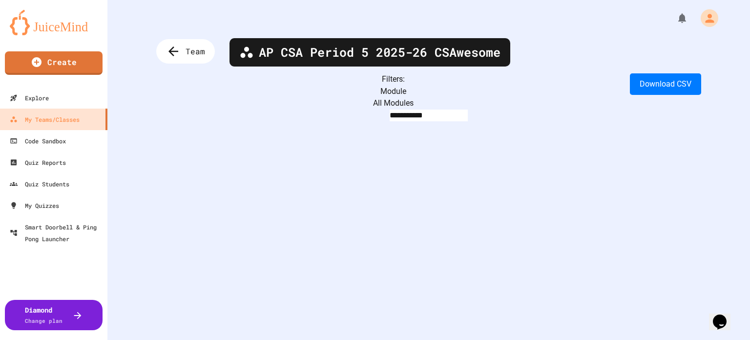
click at [283, 96] on body "**********" at bounding box center [375, 170] width 750 height 340
type input "**********"
click at [327, 89] on body "**********" at bounding box center [375, 170] width 750 height 340
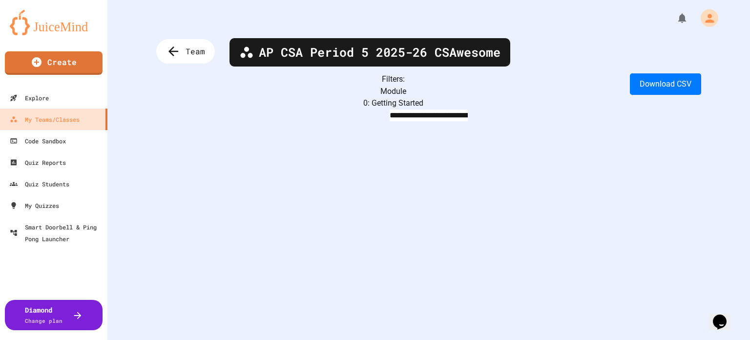
type input "********"
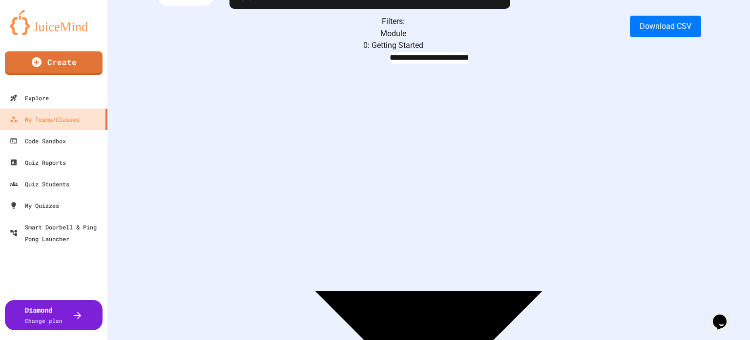
scroll to position [49, 0]
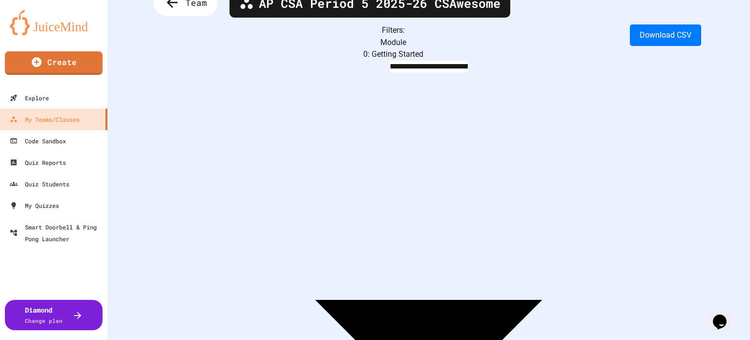
click at [170, 11] on div "Team" at bounding box center [185, 2] width 64 height 27
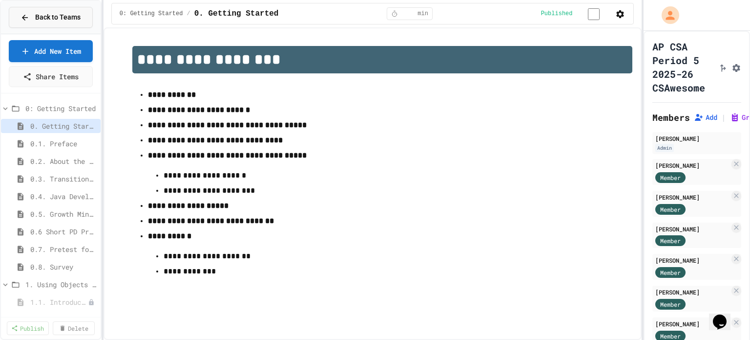
click at [27, 12] on div "Back to Teams" at bounding box center [51, 17] width 60 height 10
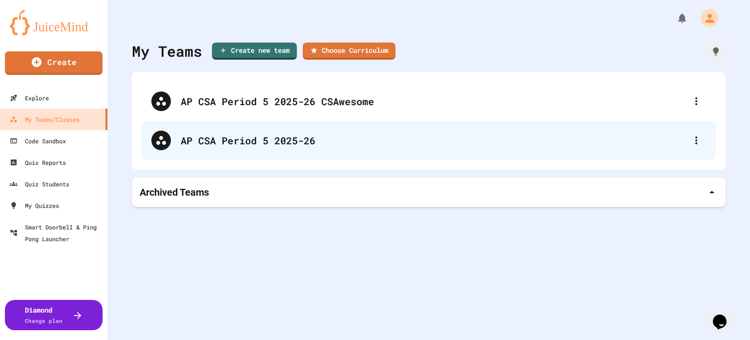
click at [251, 138] on div "AP CSA Period 5 2025-26" at bounding box center [434, 140] width 506 height 15
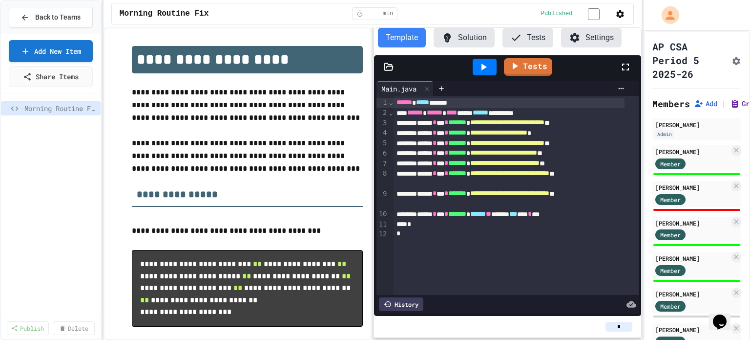
click at [734, 103] on icon at bounding box center [735, 103] width 6 height 7
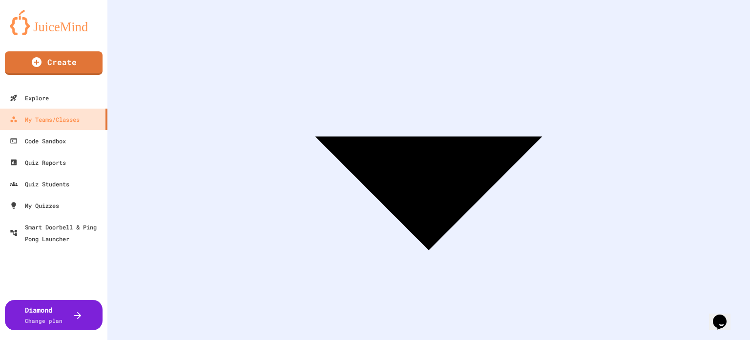
scroll to position [43, 0]
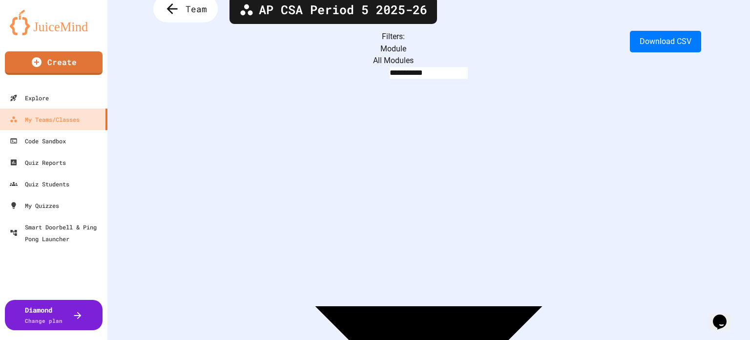
click at [185, 13] on div "Team" at bounding box center [185, 9] width 64 height 27
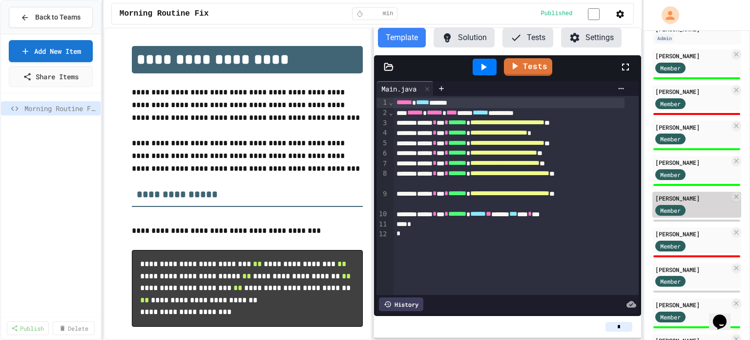
scroll to position [98, 0]
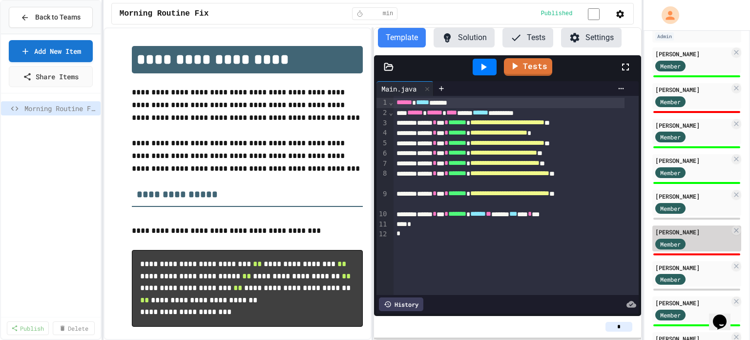
click at [665, 240] on span "Member" at bounding box center [671, 243] width 21 height 9
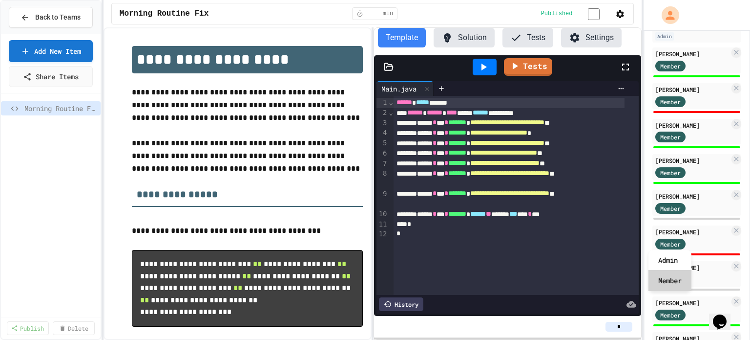
click at [666, 281] on div "Member" at bounding box center [670, 280] width 43 height 21
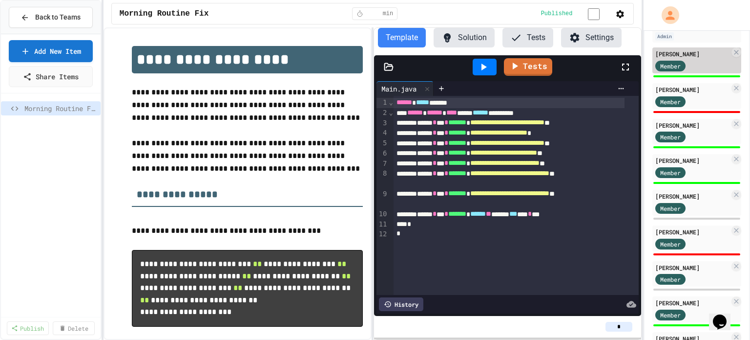
click at [668, 62] on span "Member" at bounding box center [671, 66] width 21 height 9
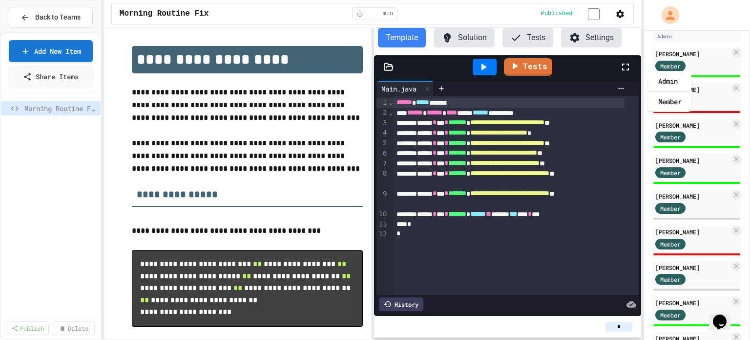
click at [539, 326] on div "*" at bounding box center [508, 326] width 252 height 10
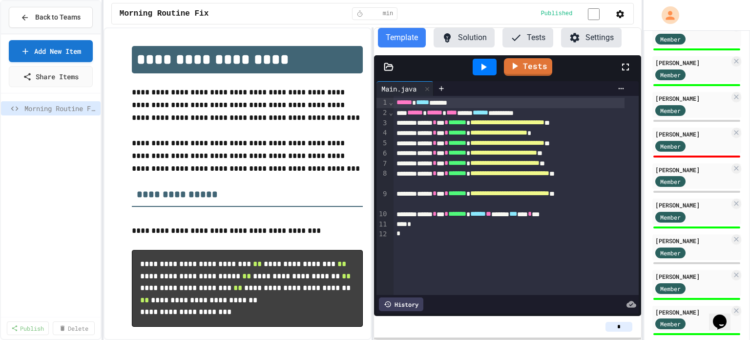
click at [582, 32] on button "Settings" at bounding box center [591, 38] width 61 height 20
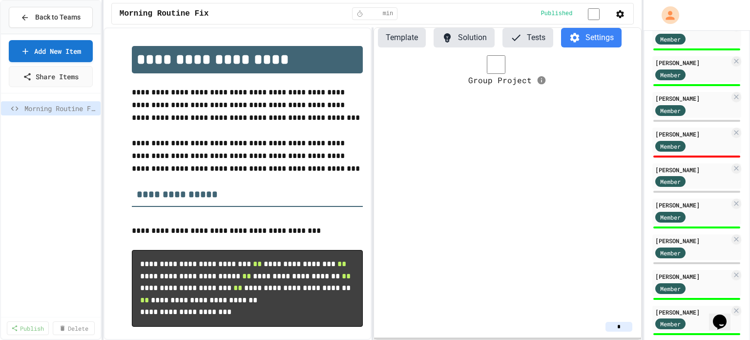
click at [523, 41] on button "Tests" at bounding box center [528, 38] width 51 height 20
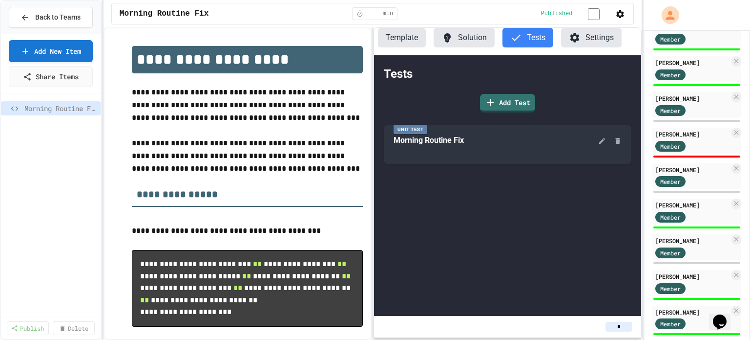
click at [457, 39] on button "Solution" at bounding box center [464, 38] width 61 height 20
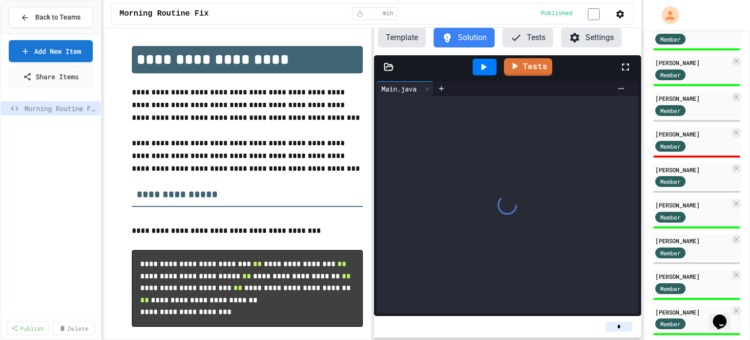
click at [403, 40] on button "Template" at bounding box center [402, 38] width 48 height 20
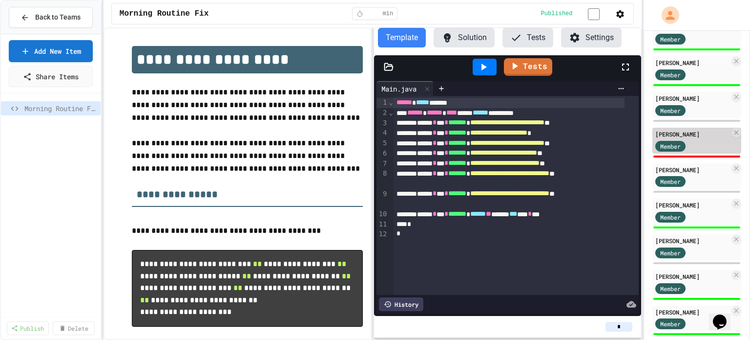
click at [693, 141] on div "Member" at bounding box center [680, 145] width 49 height 12
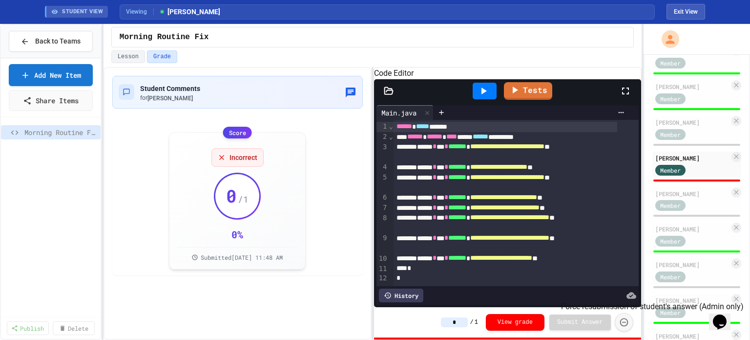
click at [618, 324] on button "Force resubmission of student's answer (Admin only)" at bounding box center [624, 322] width 19 height 19
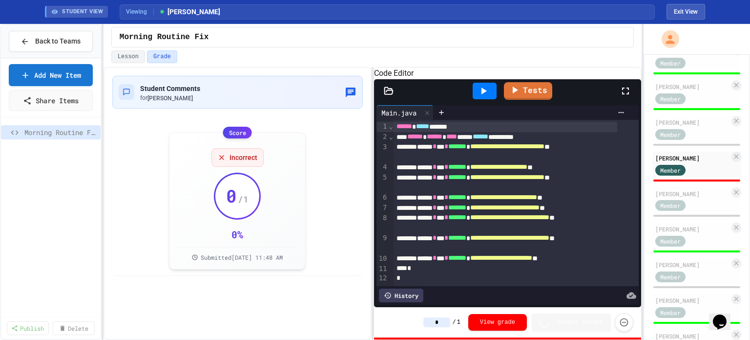
type input "*"
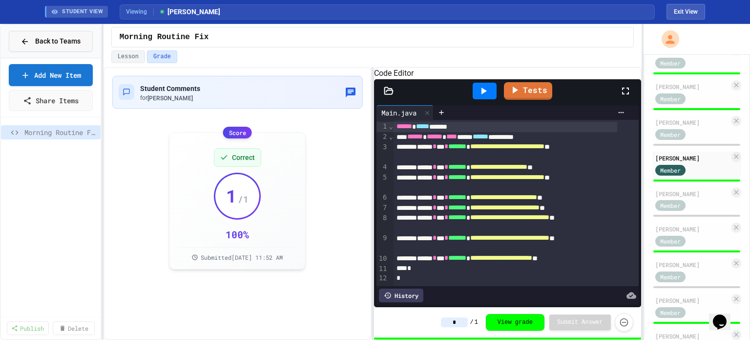
click at [41, 37] on span "Back to Teams" at bounding box center [57, 41] width 45 height 10
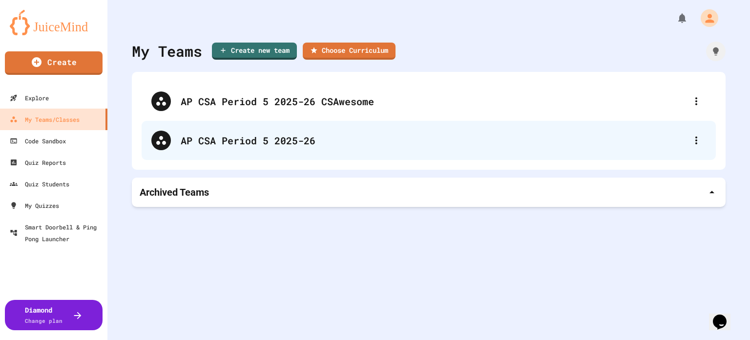
click at [206, 136] on div "AP CSA Period 5 2025-26" at bounding box center [434, 140] width 506 height 15
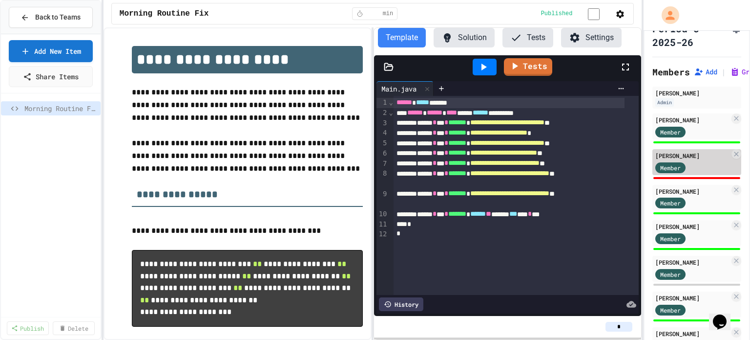
scroll to position [49, 0]
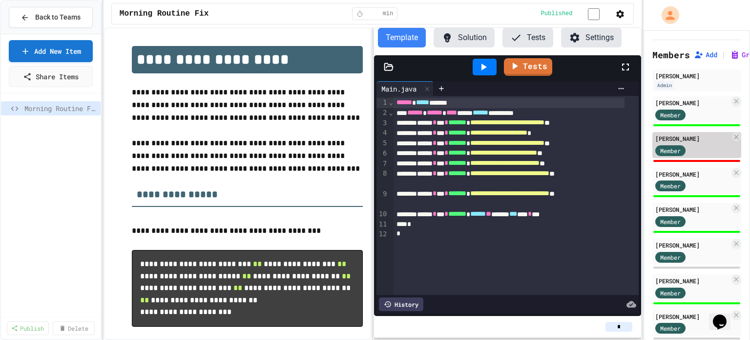
click at [704, 149] on div "Member" at bounding box center [680, 150] width 49 height 12
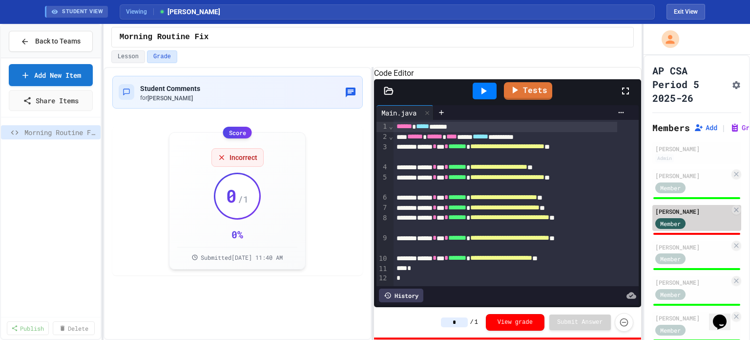
click at [702, 213] on div "[PERSON_NAME]" at bounding box center [693, 211] width 75 height 9
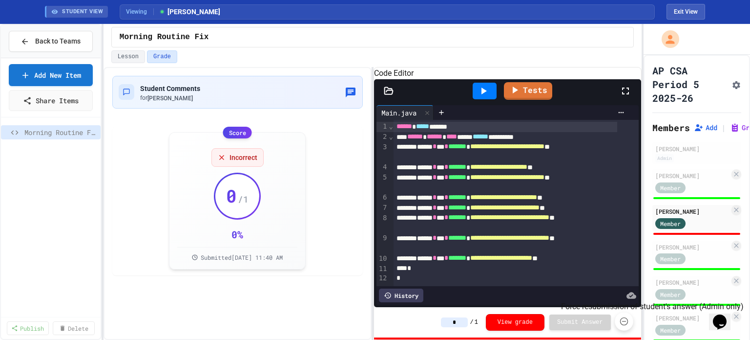
click at [622, 319] on icon "Force resubmission of student's answer (Admin only)" at bounding box center [625, 321] width 10 height 10
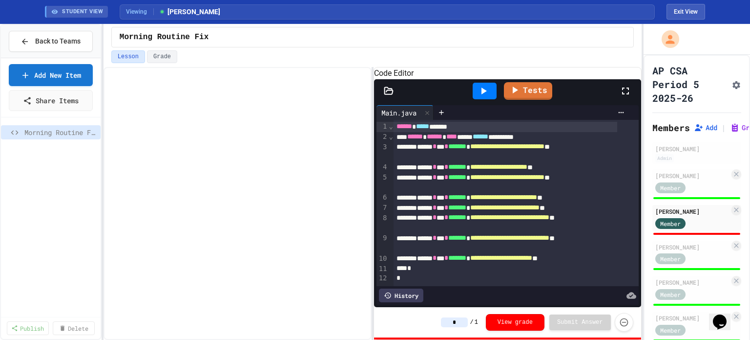
type input "*"
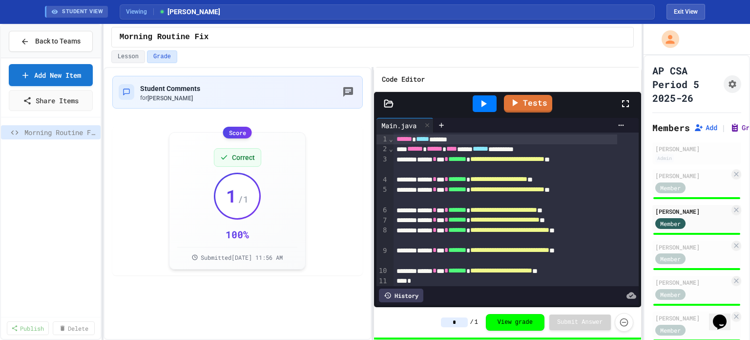
click at [733, 126] on icon at bounding box center [735, 127] width 6 height 7
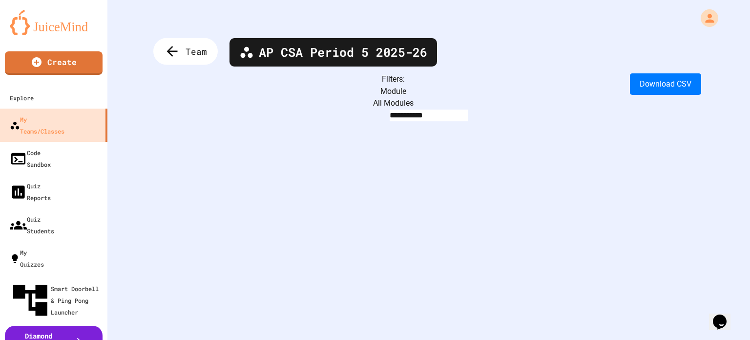
click at [168, 45] on icon at bounding box center [172, 51] width 16 height 16
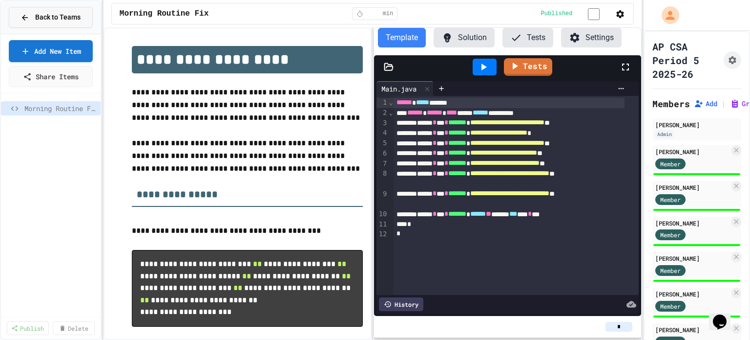
click at [38, 17] on span "Back to Teams" at bounding box center [57, 17] width 45 height 10
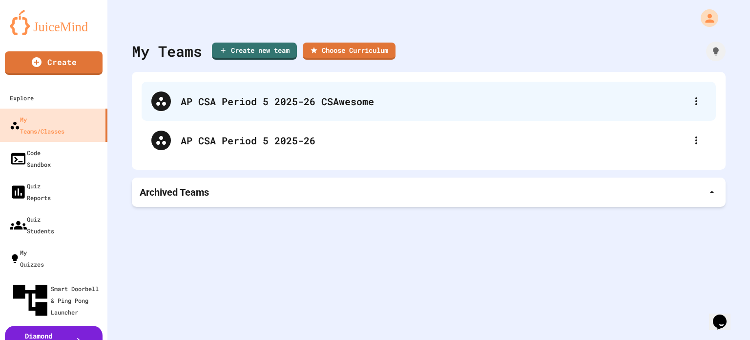
click at [272, 103] on div "AP CSA Period 5 2025-26 CSAwesome" at bounding box center [434, 101] width 506 height 15
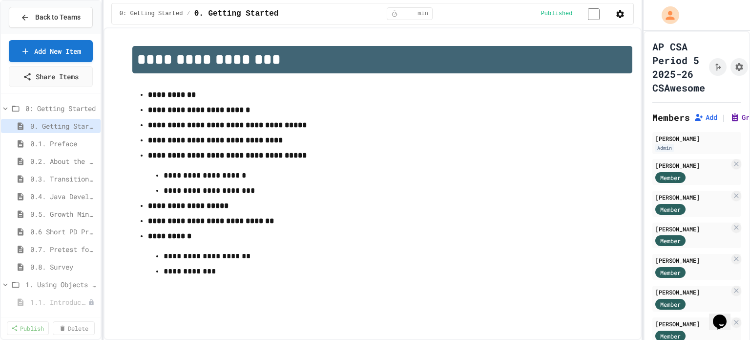
click at [733, 117] on icon at bounding box center [735, 117] width 6 height 7
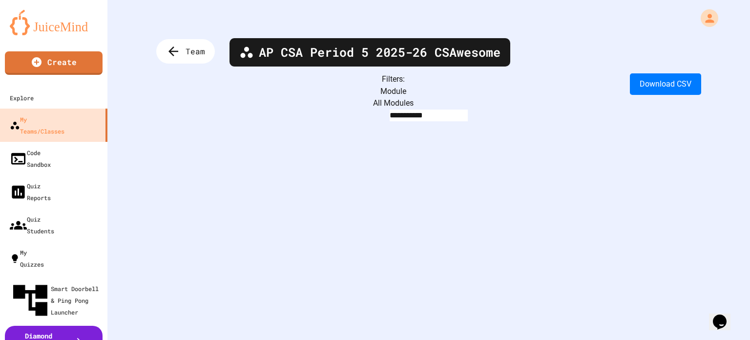
click at [311, 93] on body "**********" at bounding box center [375, 170] width 750 height 340
type input "********"
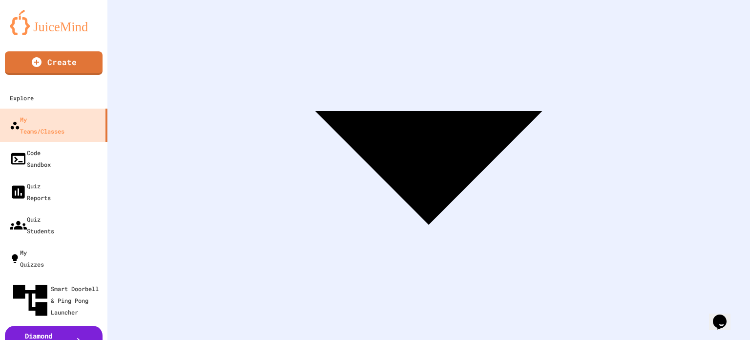
scroll to position [259, 0]
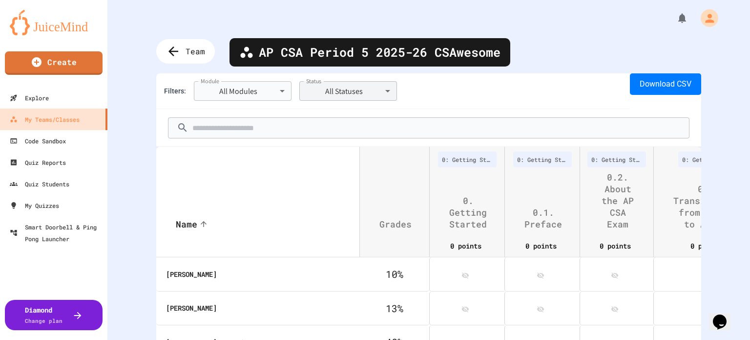
click at [358, 91] on body "**********" at bounding box center [375, 170] width 750 height 340
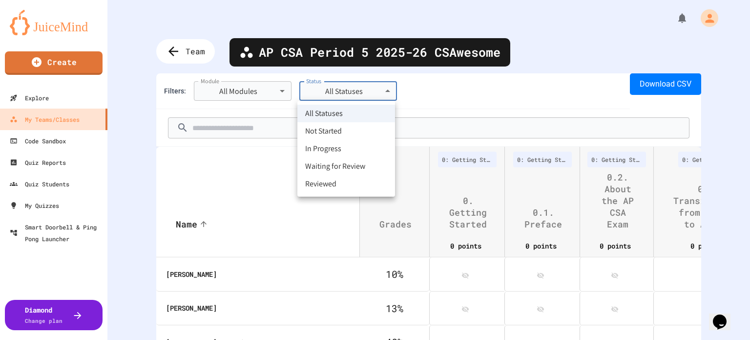
click at [213, 165] on div at bounding box center [375, 170] width 750 height 340
drag, startPoint x: 352, startPoint y: 93, endPoint x: 341, endPoint y: 119, distance: 28.2
click at [352, 93] on body "**********" at bounding box center [375, 170] width 750 height 340
click at [320, 184] on li "Reviewed" at bounding box center [347, 184] width 98 height 18
type input "********"
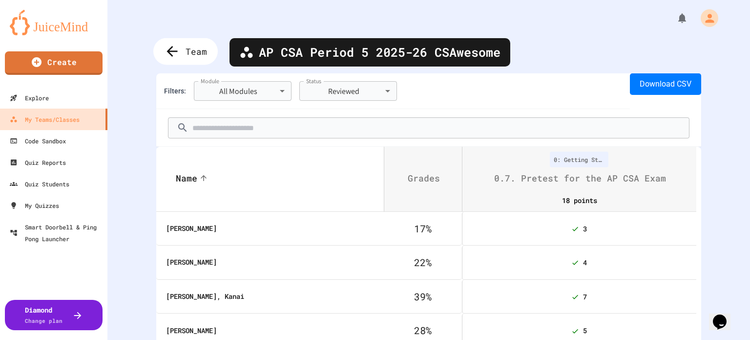
click at [180, 52] on icon at bounding box center [172, 51] width 16 height 16
